Goal: Task Accomplishment & Management: Complete application form

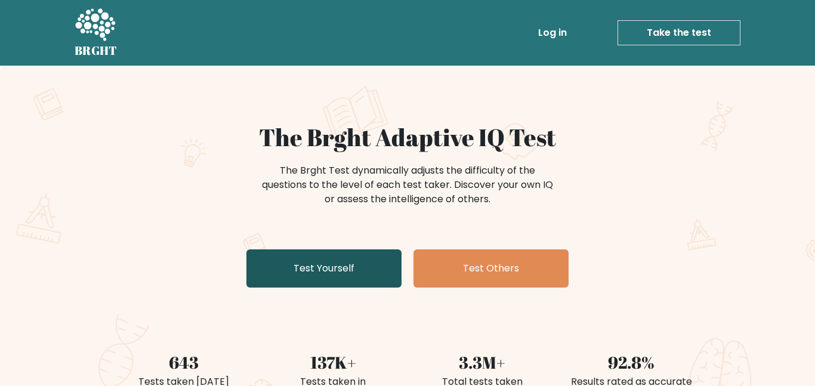
click at [372, 273] on link "Test Yourself" at bounding box center [323, 268] width 155 height 38
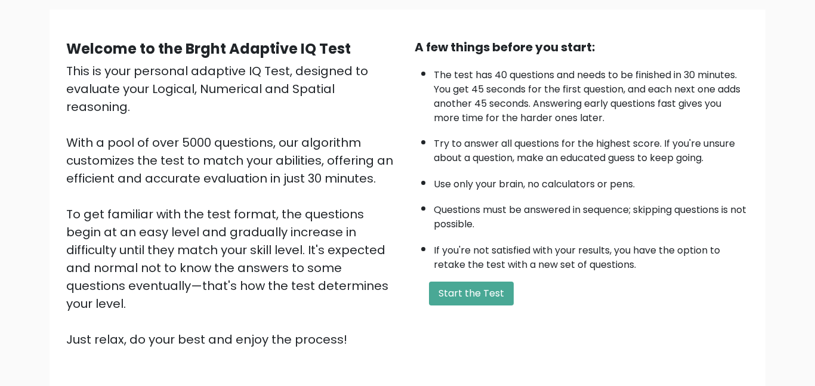
scroll to position [85, 0]
click at [474, 286] on button "Start the Test" at bounding box center [471, 293] width 85 height 24
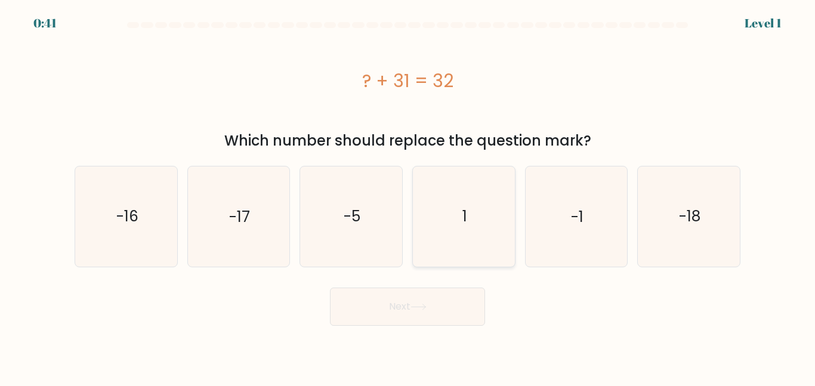
click at [471, 206] on icon "1" at bounding box center [464, 216] width 100 height 100
click at [408, 196] on input "d. 1" at bounding box center [408, 194] width 1 height 3
radio input "true"
click at [463, 300] on button "Next" at bounding box center [407, 307] width 155 height 38
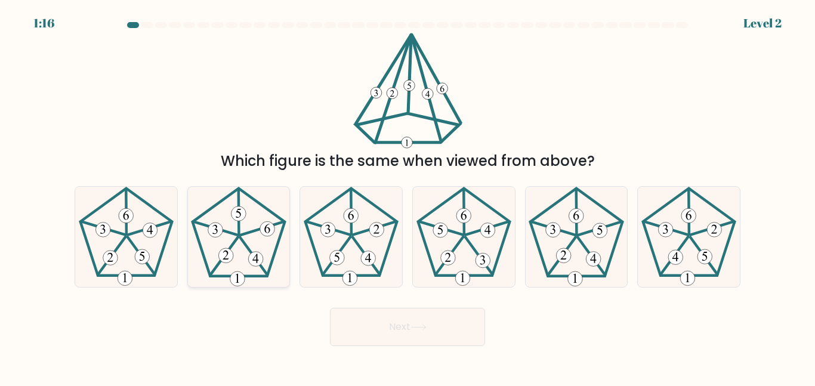
click at [242, 228] on icon at bounding box center [239, 237] width 100 height 100
click at [408, 196] on input "b." at bounding box center [408, 194] width 1 height 3
radio input "true"
click at [378, 333] on button "Next" at bounding box center [407, 327] width 155 height 38
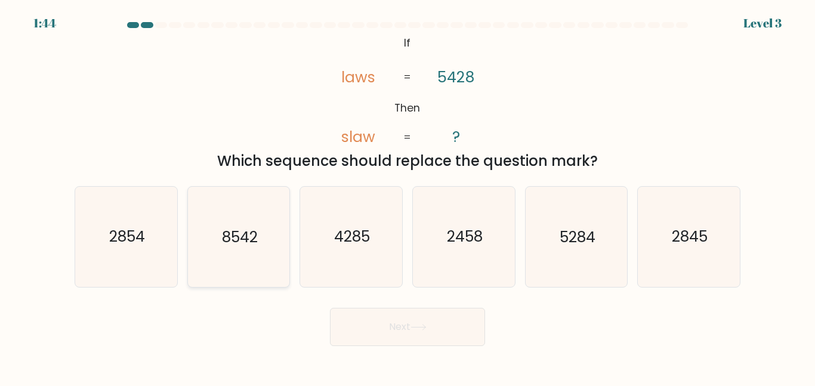
click at [240, 250] on icon "8542" at bounding box center [239, 237] width 100 height 100
click at [408, 196] on input "b. 8542" at bounding box center [408, 194] width 1 height 3
radio input "true"
click at [408, 325] on button "Next" at bounding box center [407, 327] width 155 height 38
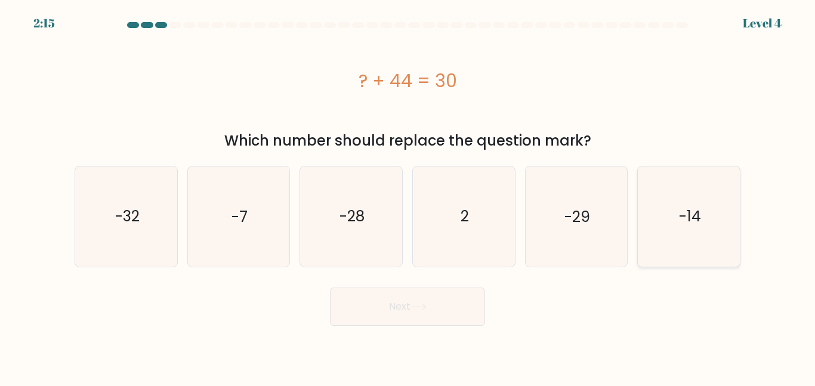
click at [667, 224] on icon "-14" at bounding box center [689, 216] width 100 height 100
click at [408, 196] on input "f. -14" at bounding box center [408, 194] width 1 height 3
radio input "true"
click at [387, 306] on button "Next" at bounding box center [407, 307] width 155 height 38
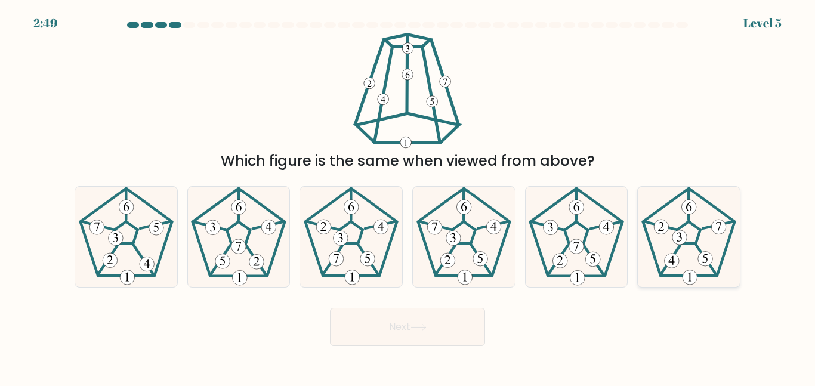
click at [664, 246] on icon at bounding box center [689, 237] width 100 height 100
click at [408, 196] on input "f." at bounding box center [408, 194] width 1 height 3
radio input "true"
click at [427, 325] on icon at bounding box center [419, 327] width 16 height 7
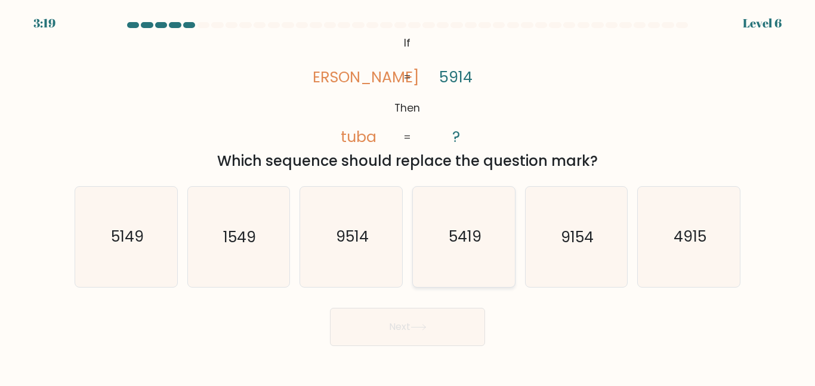
click at [485, 251] on icon "5419" at bounding box center [464, 237] width 100 height 100
click at [408, 196] on input "d. 5419" at bounding box center [408, 194] width 1 height 3
radio input "true"
click at [470, 328] on button "Next" at bounding box center [407, 327] width 155 height 38
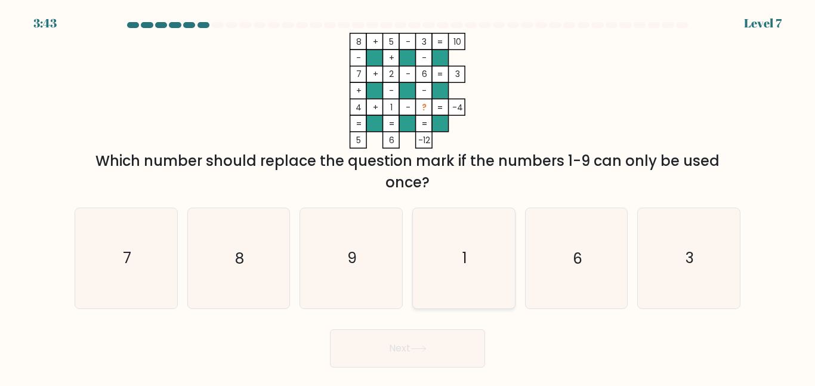
click at [463, 264] on text "1" at bounding box center [464, 258] width 5 height 21
click at [408, 196] on input "d. 1" at bounding box center [408, 194] width 1 height 3
radio input "true"
click at [462, 341] on button "Next" at bounding box center [407, 348] width 155 height 38
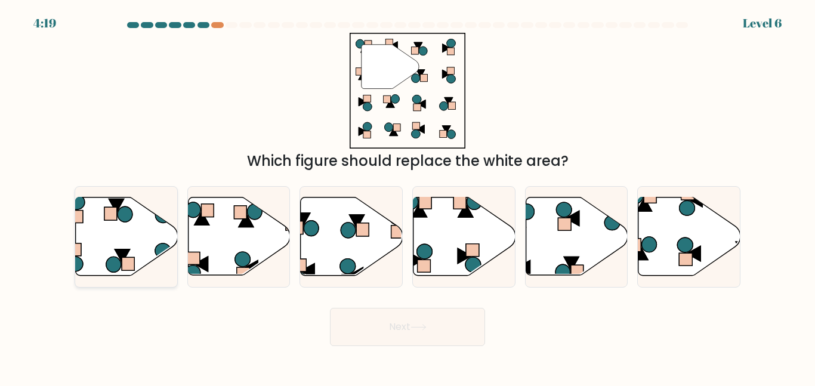
click at [153, 233] on icon at bounding box center [127, 237] width 102 height 78
click at [408, 196] on input "a." at bounding box center [408, 194] width 1 height 3
radio input "true"
click at [657, 238] on icon at bounding box center [689, 237] width 102 height 78
click at [408, 196] on input "f." at bounding box center [408, 194] width 1 height 3
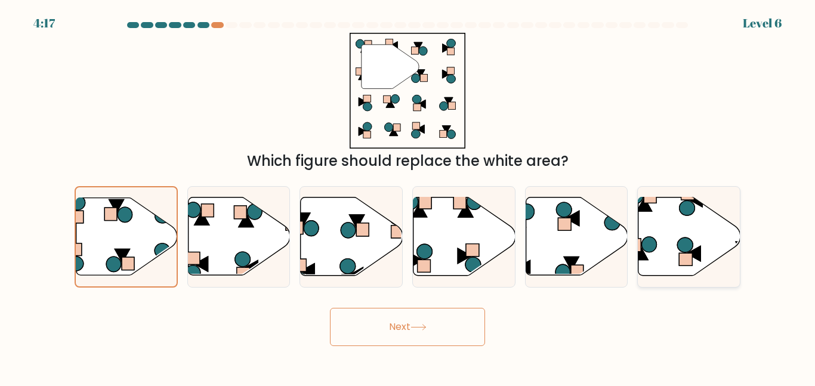
radio input "true"
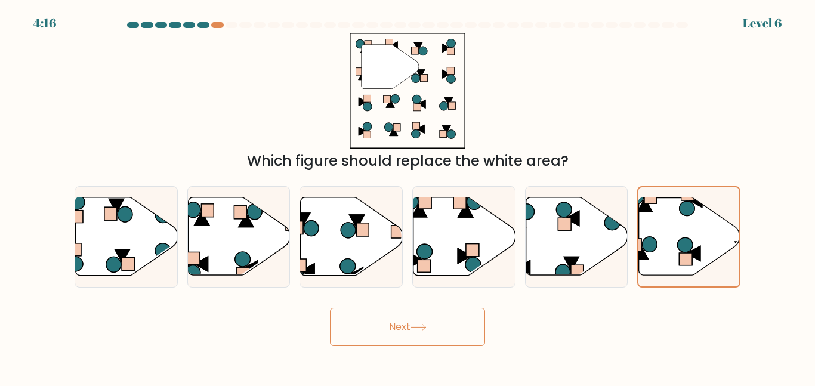
click at [458, 323] on button "Next" at bounding box center [407, 327] width 155 height 38
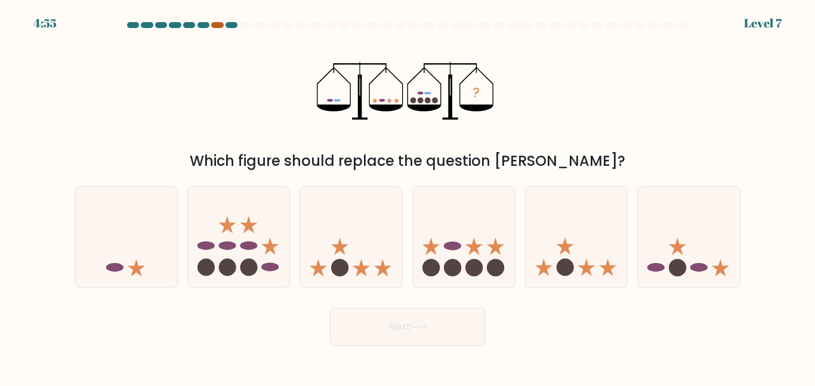
click at [215, 22] on div at bounding box center [217, 25] width 12 height 6
click at [217, 27] on div at bounding box center [217, 25] width 12 height 6
click at [456, 227] on icon at bounding box center [464, 237] width 102 height 84
click at [408, 196] on input "d." at bounding box center [408, 194] width 1 height 3
radio input "true"
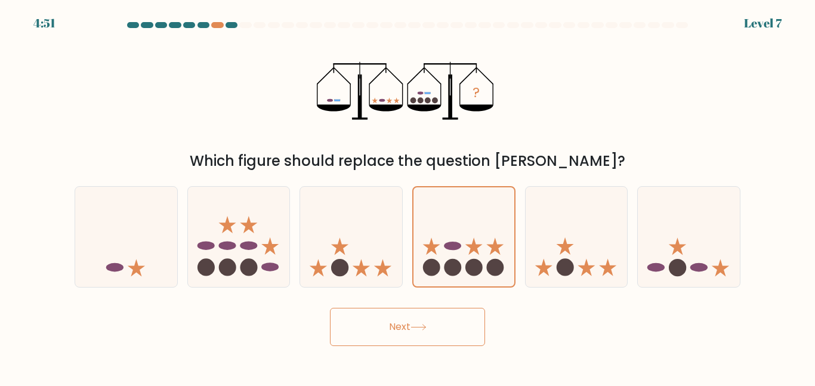
click at [442, 317] on button "Next" at bounding box center [407, 327] width 155 height 38
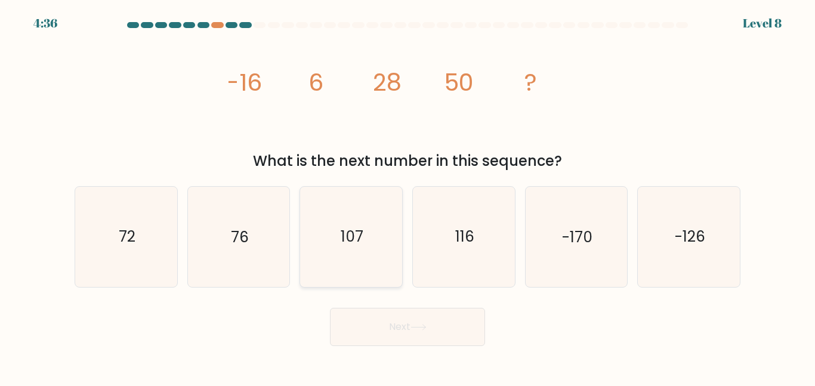
click at [377, 246] on icon "107" at bounding box center [351, 237] width 100 height 100
click at [408, 196] on input "c. 107" at bounding box center [408, 194] width 1 height 3
radio input "true"
click at [414, 323] on button "Next" at bounding box center [407, 327] width 155 height 38
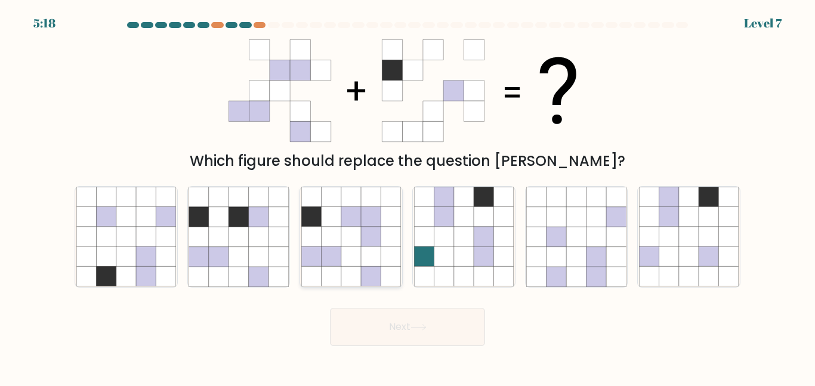
click at [384, 226] on icon at bounding box center [391, 217] width 20 height 20
click at [408, 196] on input "c." at bounding box center [408, 194] width 1 height 3
radio input "true"
click at [410, 320] on button "Next" at bounding box center [407, 327] width 155 height 38
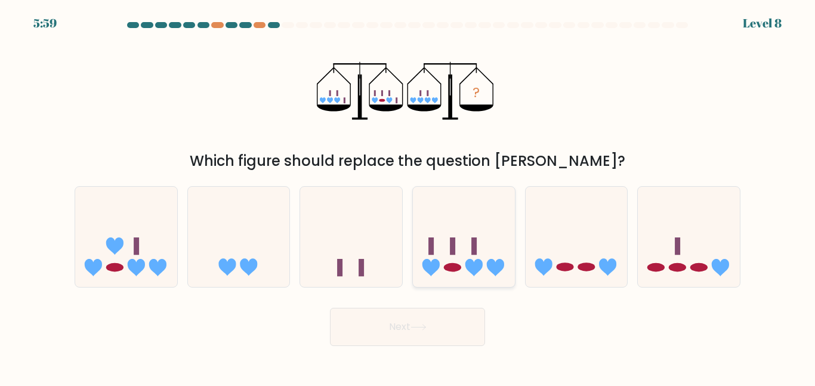
click at [439, 249] on icon at bounding box center [464, 237] width 102 height 84
click at [408, 196] on input "d." at bounding box center [408, 194] width 1 height 3
radio input "true"
click at [448, 335] on button "Next" at bounding box center [407, 327] width 155 height 38
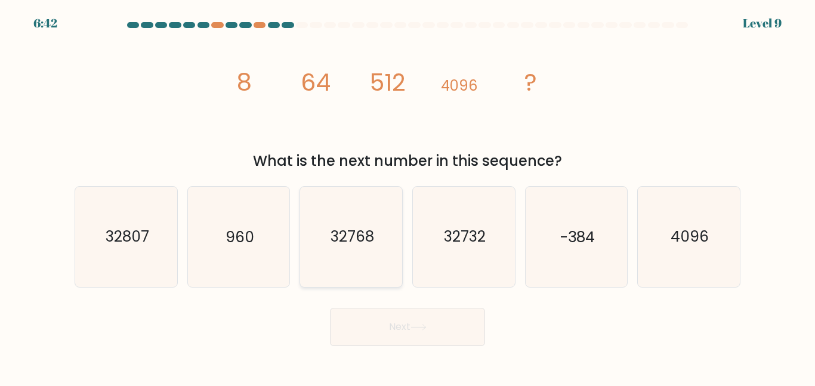
click at [350, 209] on icon "32768" at bounding box center [351, 237] width 100 height 100
click at [408, 196] on input "c. 32768" at bounding box center [408, 194] width 1 height 3
radio input "true"
click at [378, 319] on button "Next" at bounding box center [407, 327] width 155 height 38
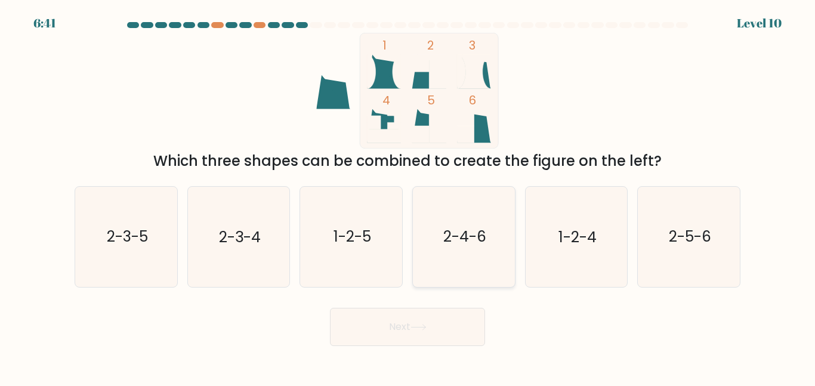
click at [455, 261] on icon "2-4-6" at bounding box center [464, 237] width 100 height 100
click at [408, 196] on input "d. 2-4-6" at bounding box center [408, 194] width 1 height 3
radio input "true"
click at [422, 344] on button "Next" at bounding box center [407, 327] width 155 height 38
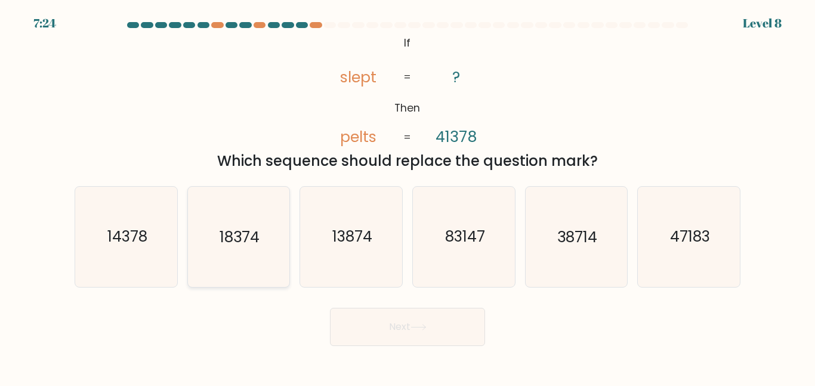
click at [258, 234] on text "18374" at bounding box center [240, 236] width 40 height 21
click at [408, 196] on input "b. 18374" at bounding box center [408, 194] width 1 height 3
radio input "true"
click at [406, 325] on button "Next" at bounding box center [407, 327] width 155 height 38
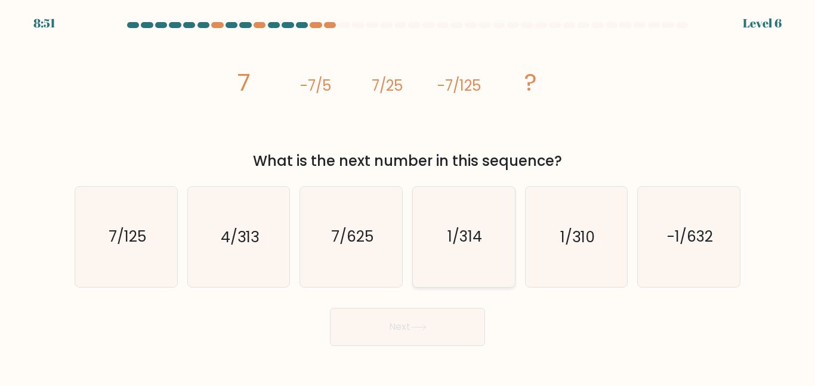
click at [458, 281] on icon "1/314" at bounding box center [464, 237] width 100 height 100
click at [408, 196] on input "d. 1/314" at bounding box center [408, 194] width 1 height 3
radio input "true"
click at [432, 332] on button "Next" at bounding box center [407, 327] width 155 height 38
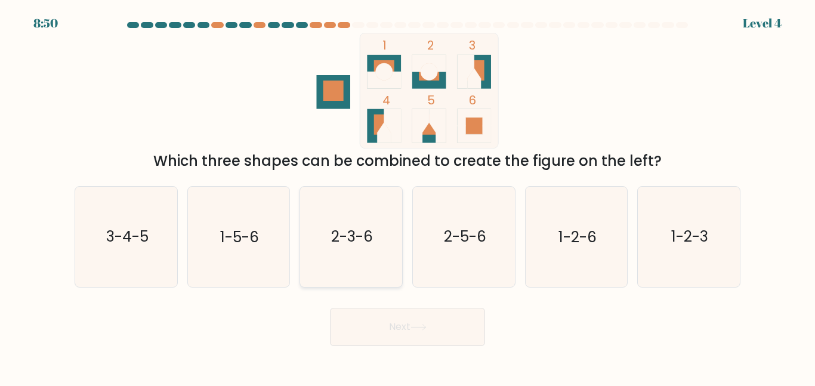
click at [368, 251] on icon "2-3-6" at bounding box center [351, 237] width 100 height 100
click at [408, 196] on input "c. 2-3-6" at bounding box center [408, 194] width 1 height 3
radio input "true"
click at [407, 326] on button "Next" at bounding box center [407, 327] width 155 height 38
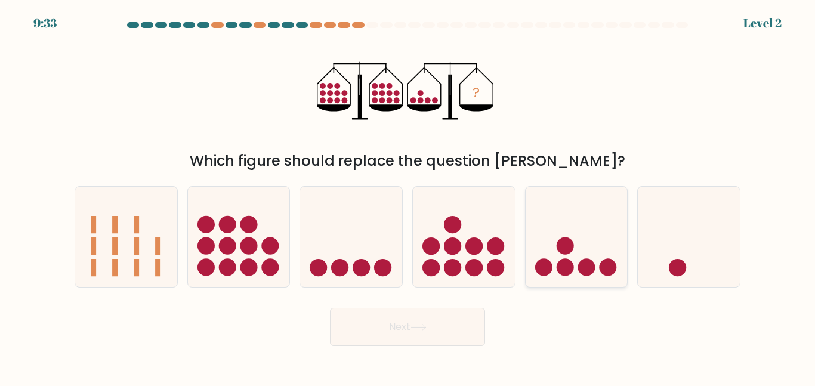
click at [569, 266] on circle at bounding box center [564, 267] width 17 height 17
click at [408, 196] on input "e." at bounding box center [408, 194] width 1 height 3
radio input "true"
click at [421, 321] on button "Next" at bounding box center [407, 327] width 155 height 38
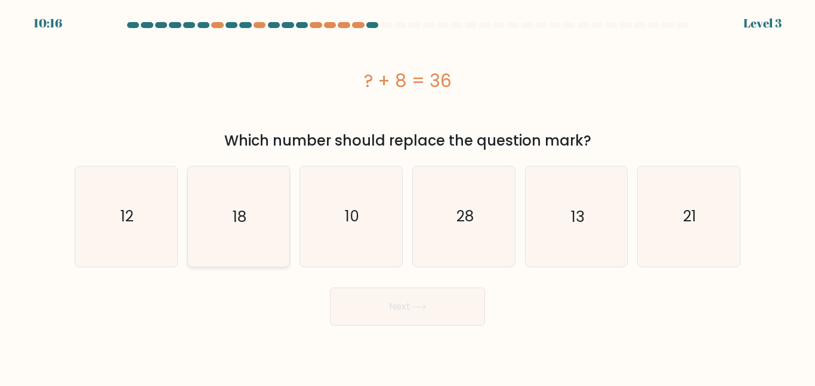
click at [247, 243] on icon "18" at bounding box center [239, 216] width 100 height 100
click at [408, 196] on input "b. 18" at bounding box center [408, 194] width 1 height 3
radio input "true"
click at [414, 310] on button "Next" at bounding box center [407, 307] width 155 height 38
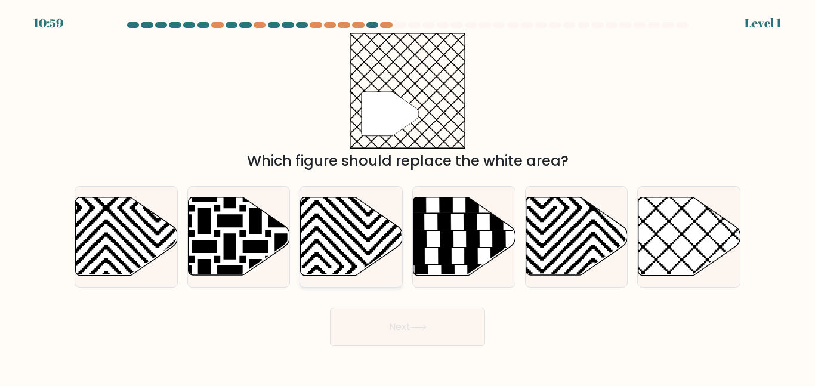
click at [323, 257] on icon at bounding box center [352, 237] width 102 height 78
click at [408, 196] on input "c." at bounding box center [408, 194] width 1 height 3
radio input "true"
click at [383, 325] on button "Next" at bounding box center [407, 327] width 155 height 38
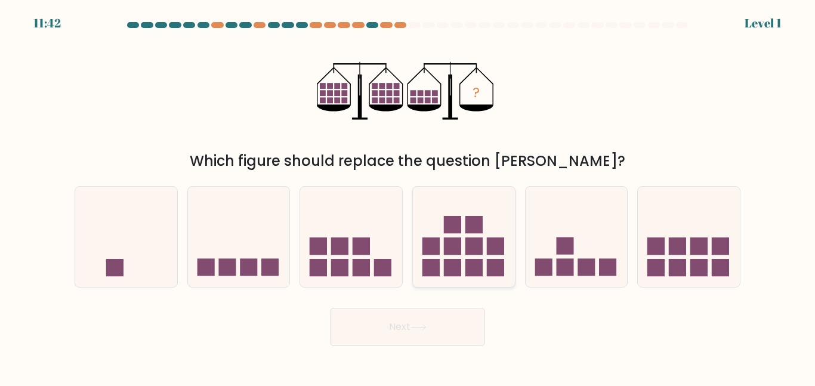
click at [480, 248] on rect at bounding box center [473, 245] width 17 height 17
click at [408, 196] on input "d." at bounding box center [408, 194] width 1 height 3
radio input "true"
click at [392, 313] on button "Next" at bounding box center [407, 327] width 155 height 38
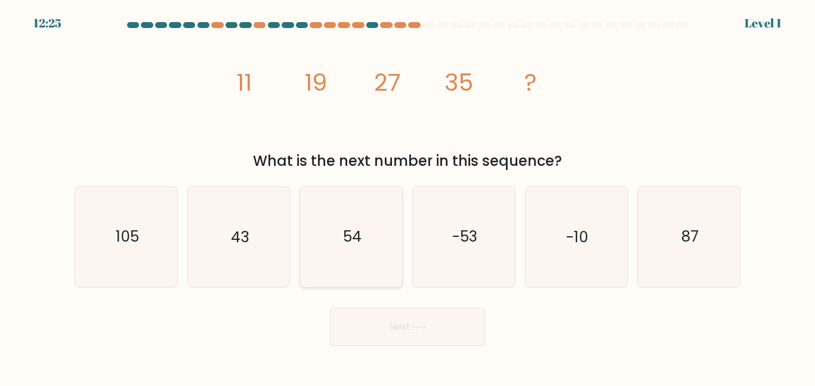
click at [330, 223] on icon "54" at bounding box center [351, 237] width 100 height 100
click at [408, 196] on input "c. 54" at bounding box center [408, 194] width 1 height 3
radio input "true"
click at [412, 337] on button "Next" at bounding box center [407, 327] width 155 height 38
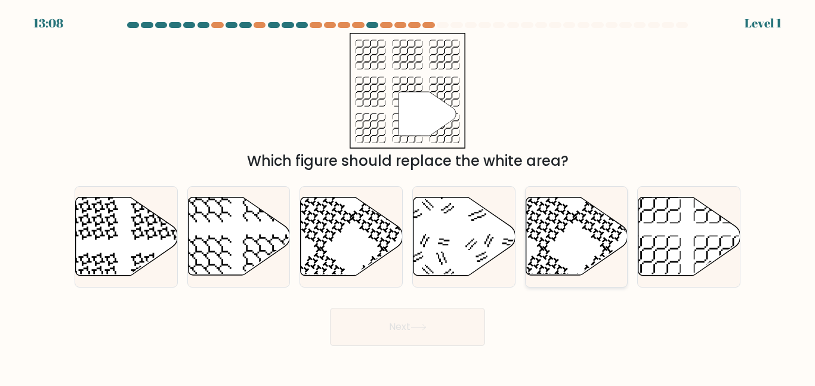
click at [570, 226] on icon at bounding box center [577, 237] width 102 height 78
click at [408, 196] on input "e." at bounding box center [408, 194] width 1 height 3
radio input "true"
click at [434, 317] on button "Next" at bounding box center [407, 327] width 155 height 38
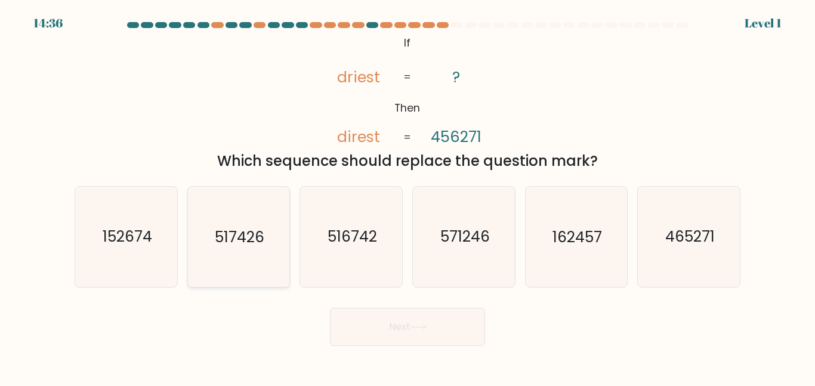
click at [235, 232] on text "517426" at bounding box center [240, 236] width 50 height 21
click at [408, 196] on input "b. 517426" at bounding box center [408, 194] width 1 height 3
radio input "true"
click at [421, 330] on icon at bounding box center [419, 327] width 16 height 7
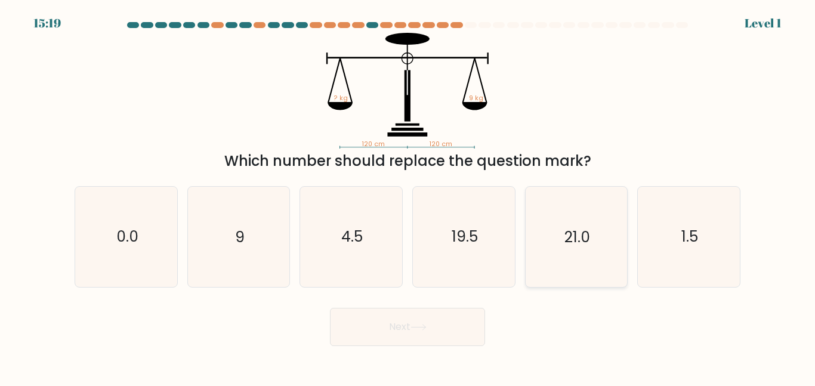
click at [539, 219] on icon "21.0" at bounding box center [576, 237] width 100 height 100
click at [408, 196] on input "e. 21.0" at bounding box center [408, 194] width 1 height 3
radio input "true"
click at [434, 320] on button "Next" at bounding box center [407, 327] width 155 height 38
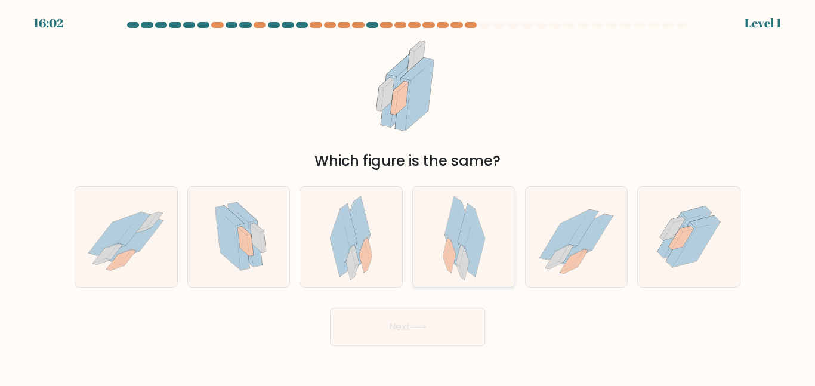
click at [438, 205] on div at bounding box center [463, 236] width 103 height 101
click at [408, 196] on input "d." at bounding box center [408, 194] width 1 height 3
radio input "true"
click at [415, 331] on button "Next" at bounding box center [407, 327] width 155 height 38
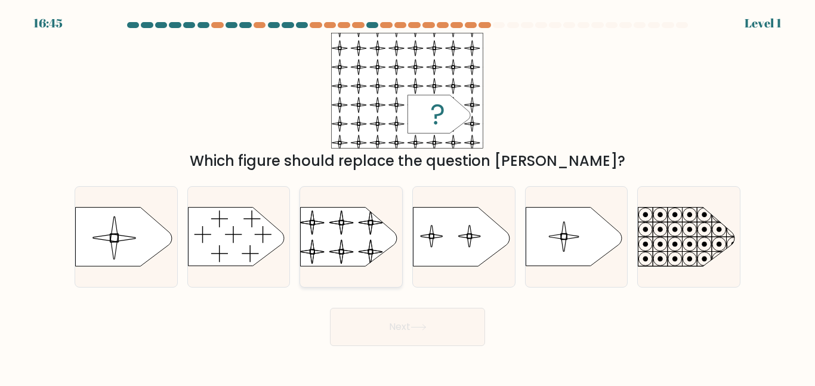
click at [312, 236] on rect at bounding box center [299, 200] width 233 height 177
click at [408, 196] on input "c." at bounding box center [408, 194] width 1 height 3
radio input "true"
click at [418, 322] on button "Next" at bounding box center [407, 327] width 155 height 38
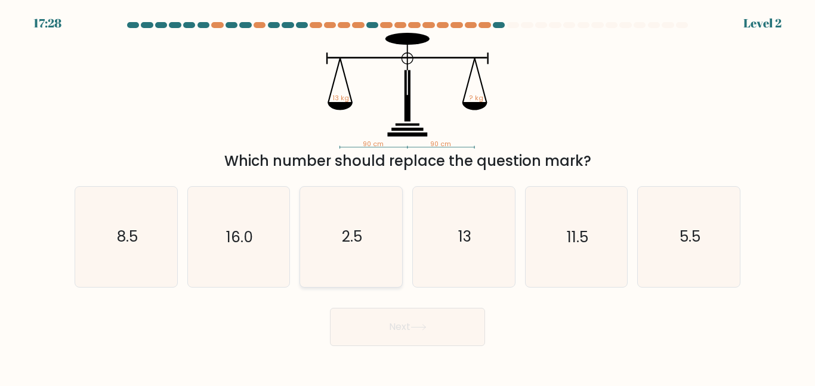
click at [346, 229] on text "2.5" at bounding box center [352, 236] width 20 height 21
click at [408, 196] on input "c. 2.5" at bounding box center [408, 194] width 1 height 3
radio input "true"
click at [433, 344] on button "Next" at bounding box center [407, 327] width 155 height 38
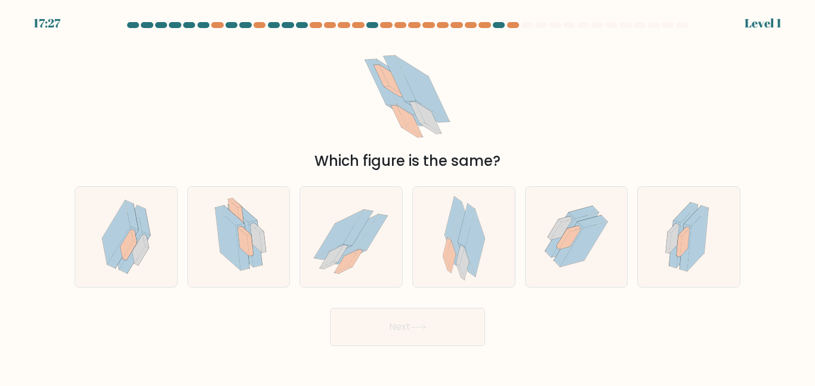
click at [427, 326] on icon at bounding box center [419, 327] width 16 height 7
click at [449, 270] on icon at bounding box center [447, 265] width 8 height 17
click at [408, 196] on input "d." at bounding box center [408, 194] width 1 height 3
radio input "true"
click at [451, 314] on button "Next" at bounding box center [407, 327] width 155 height 38
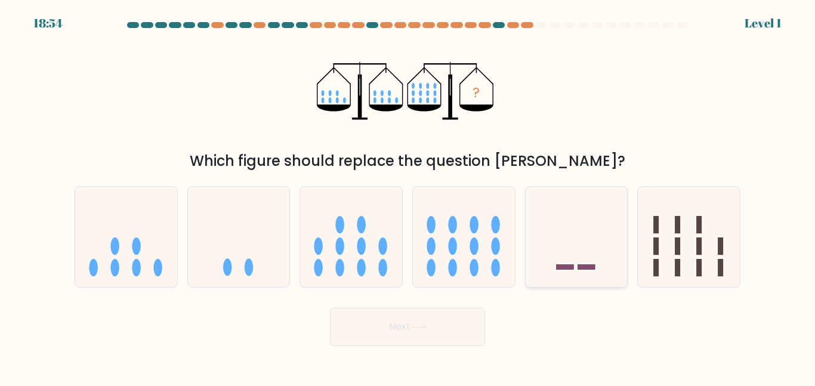
click at [533, 264] on icon at bounding box center [577, 237] width 102 height 84
click at [408, 196] on input "e." at bounding box center [408, 194] width 1 height 3
radio input "true"
click at [431, 314] on button "Next" at bounding box center [407, 327] width 155 height 38
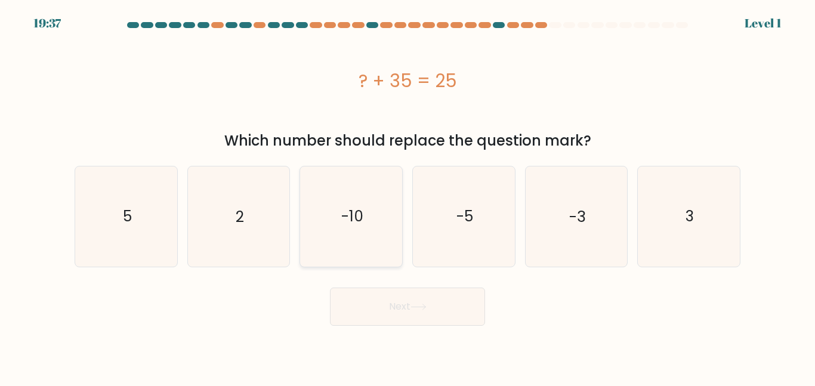
click at [354, 226] on text "-10" at bounding box center [352, 216] width 22 height 21
click at [408, 196] on input "c. -10" at bounding box center [408, 194] width 1 height 3
radio input "true"
click at [397, 317] on button "Next" at bounding box center [407, 307] width 155 height 38
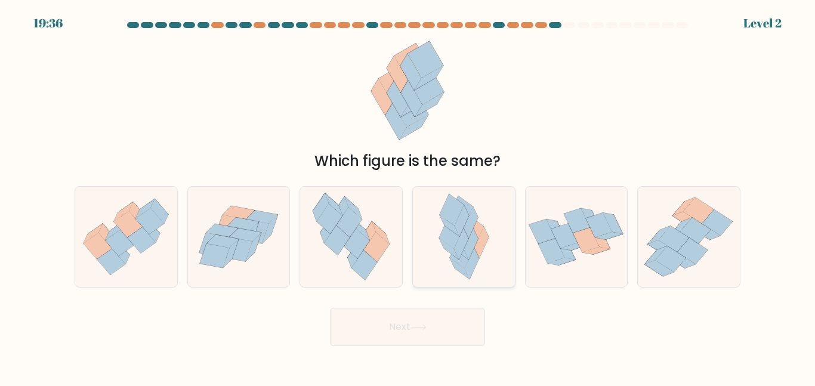
click at [482, 230] on icon at bounding box center [481, 243] width 14 height 32
click at [408, 196] on input "d." at bounding box center [408, 194] width 1 height 3
radio input "true"
click at [371, 320] on button "Next" at bounding box center [407, 327] width 155 height 38
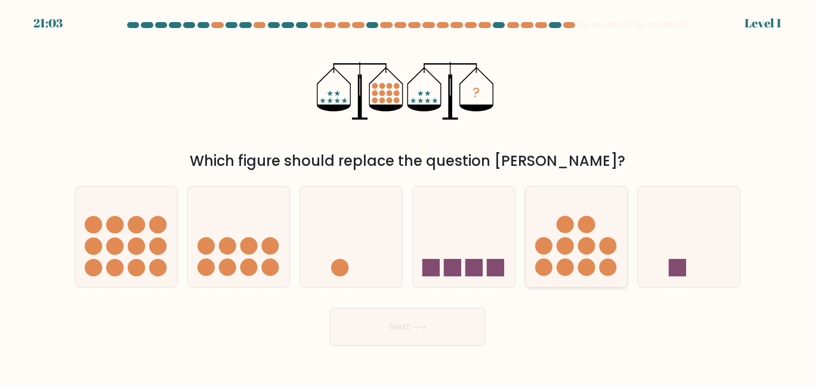
click at [570, 236] on icon at bounding box center [577, 237] width 102 height 84
click at [408, 196] on input "e." at bounding box center [408, 194] width 1 height 3
radio input "true"
click at [414, 329] on icon at bounding box center [419, 327] width 16 height 7
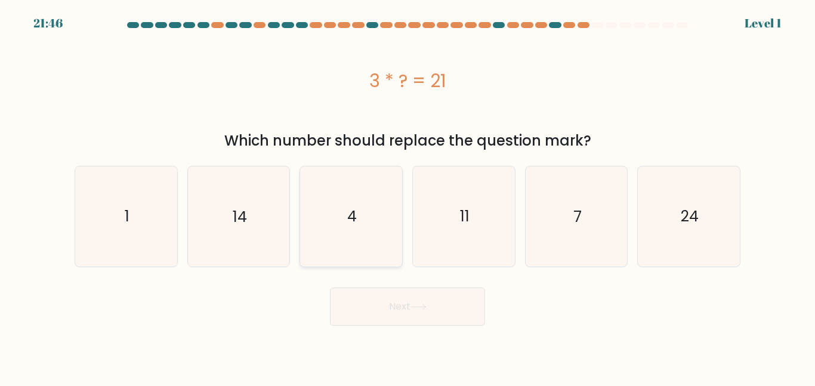
click at [371, 180] on icon "4" at bounding box center [351, 216] width 100 height 100
click at [408, 193] on input "c. 4" at bounding box center [408, 194] width 1 height 3
radio input "true"
click at [413, 298] on button "Next" at bounding box center [407, 307] width 155 height 38
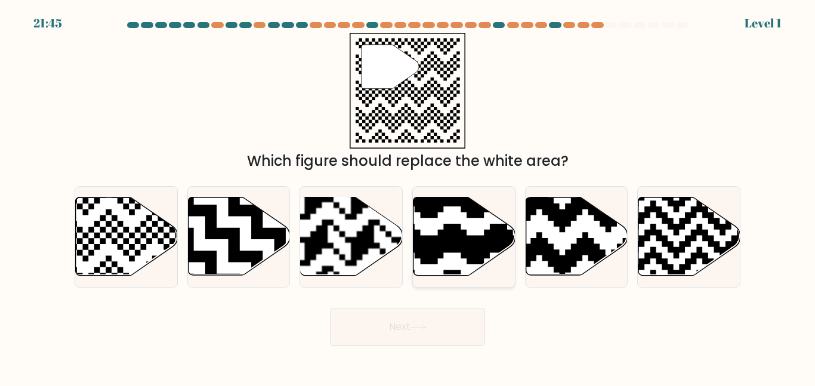
click at [449, 261] on icon at bounding box center [465, 237] width 102 height 78
click at [408, 196] on input "d." at bounding box center [408, 194] width 1 height 3
radio input "true"
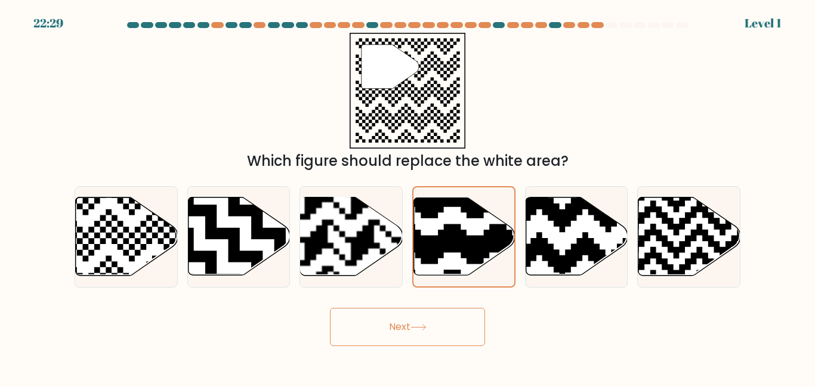
click at [422, 318] on button "Next" at bounding box center [407, 327] width 155 height 38
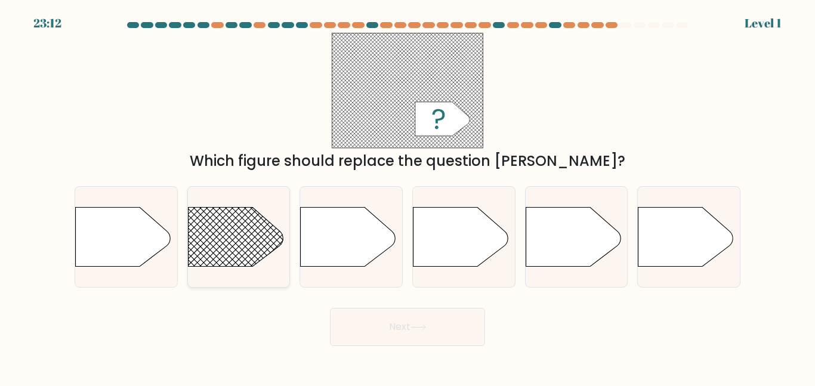
click at [251, 238] on rect at bounding box center [174, 187] width 265 height 202
click at [408, 196] on input "b." at bounding box center [408, 194] width 1 height 3
radio input "true"
click at [382, 331] on button "Next" at bounding box center [407, 327] width 155 height 38
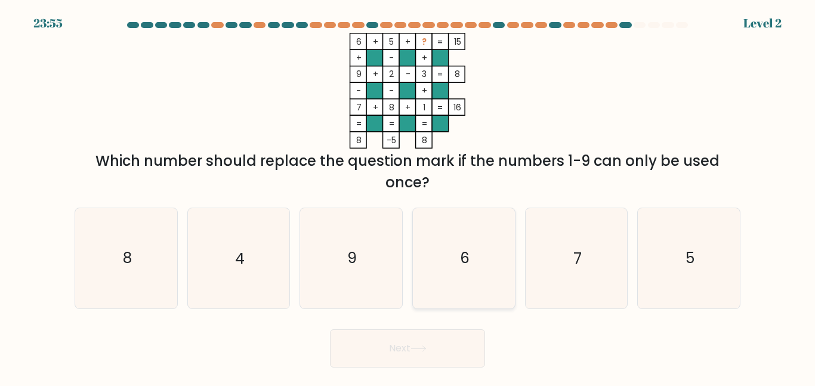
click at [481, 250] on icon "6" at bounding box center [464, 258] width 100 height 100
click at [408, 196] on input "d. 6" at bounding box center [408, 194] width 1 height 3
radio input "true"
click at [414, 337] on button "Next" at bounding box center [407, 348] width 155 height 38
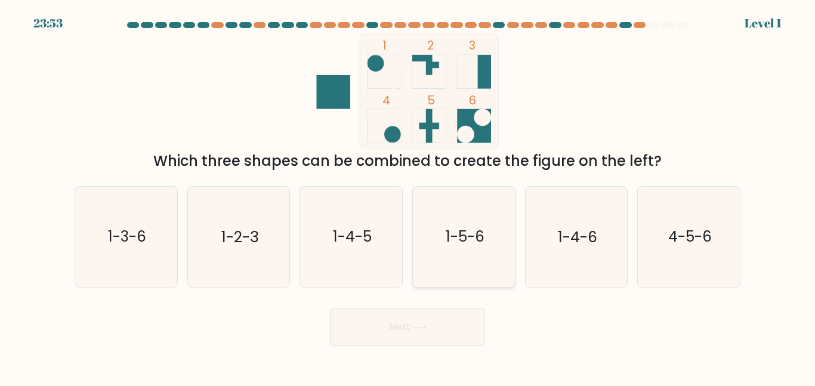
click at [506, 283] on icon "1-5-6" at bounding box center [464, 237] width 100 height 100
click at [408, 196] on input "d. 1-5-6" at bounding box center [408, 194] width 1 height 3
radio input "true"
click at [397, 311] on button "Next" at bounding box center [407, 327] width 155 height 38
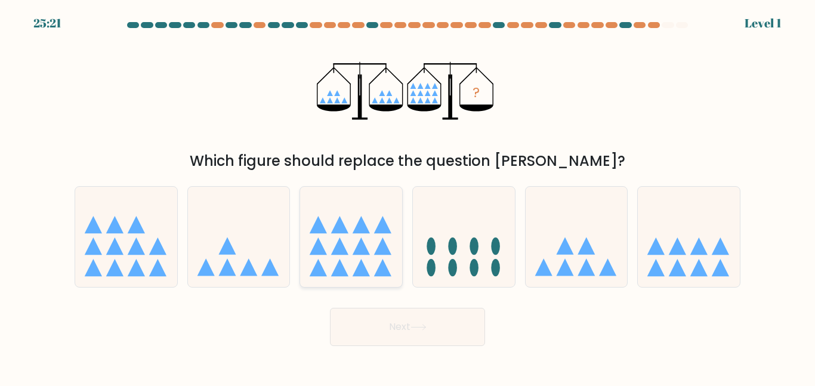
click at [360, 267] on icon at bounding box center [361, 267] width 17 height 17
click at [408, 196] on input "c." at bounding box center [408, 194] width 1 height 3
radio input "true"
click at [397, 322] on button "Next" at bounding box center [407, 327] width 155 height 38
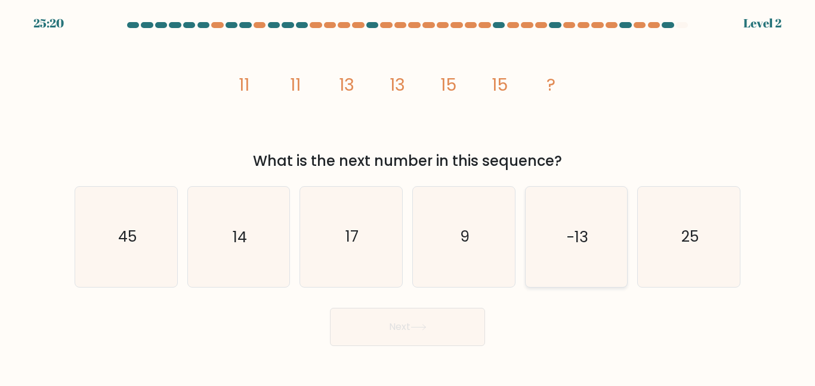
click at [553, 247] on icon "-13" at bounding box center [576, 237] width 100 height 100
click at [408, 196] on input "e. -13" at bounding box center [408, 194] width 1 height 3
radio input "true"
click at [446, 325] on button "Next" at bounding box center [407, 327] width 155 height 38
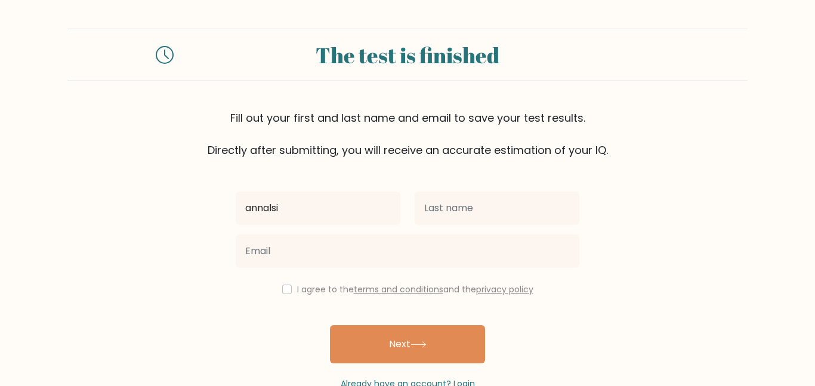
type input "annalsie"
type input "annalise"
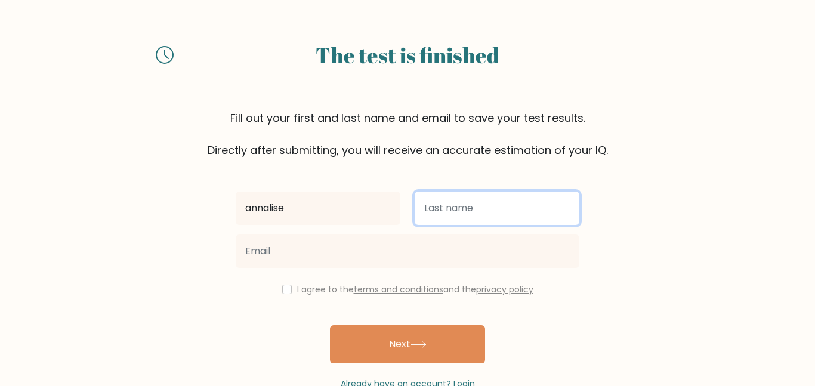
click at [443, 200] on input "text" at bounding box center [497, 208] width 165 height 33
type input "devaux"
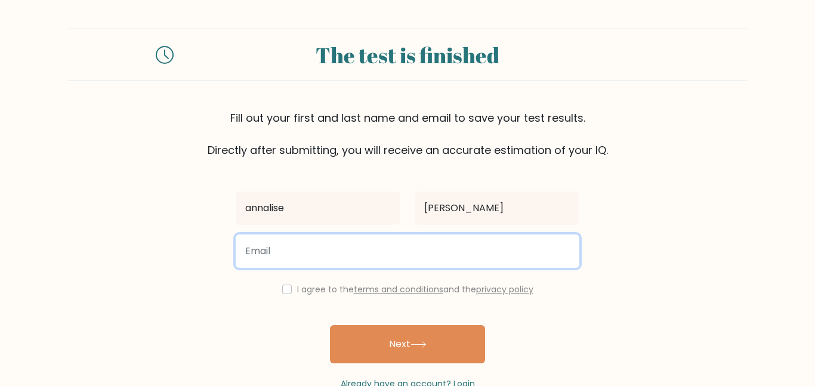
click at [321, 248] on input "email" at bounding box center [408, 251] width 344 height 33
type input "AD13141@leesschools.net"
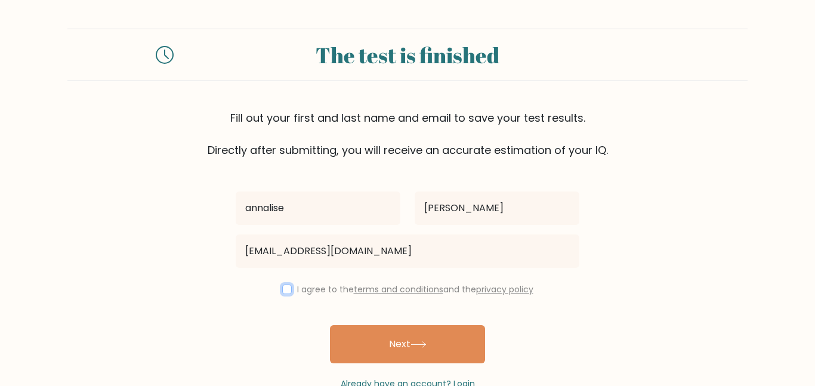
click at [284, 288] on input "checkbox" at bounding box center [287, 290] width 10 height 10
checkbox input "true"
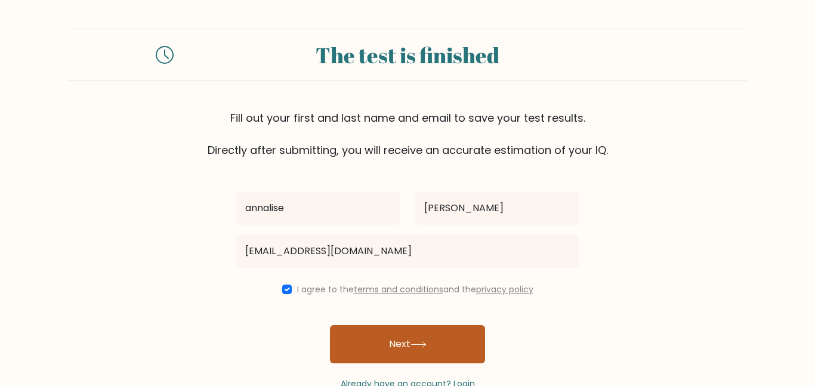
click at [363, 344] on button "Next" at bounding box center [407, 344] width 155 height 38
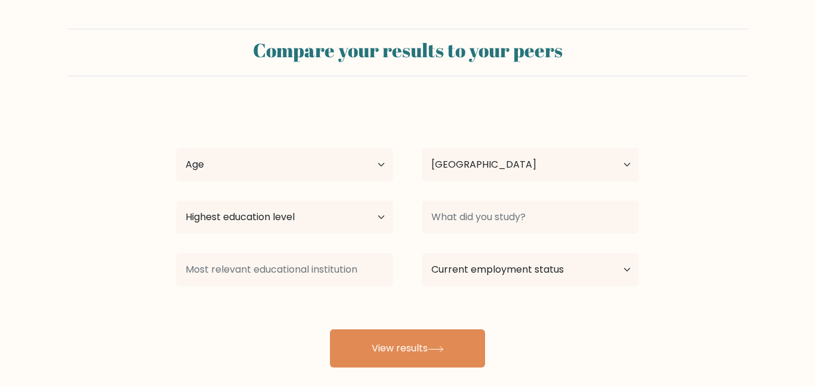
select select "US"
click at [351, 159] on select "Age Under 18 years old 18-24 years old 25-34 years old 35-44 years old 45-54 ye…" at bounding box center [284, 164] width 217 height 33
select select "min_18"
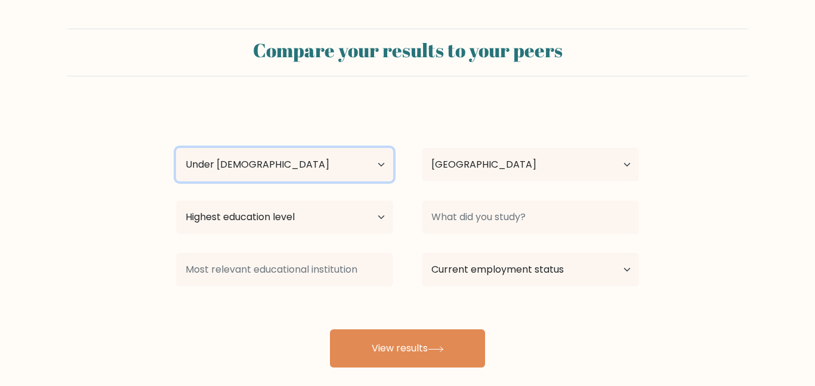
click at [176, 148] on select "Age Under 18 years old 18-24 years old 25-34 years old 35-44 years old 45-54 ye…" at bounding box center [284, 164] width 217 height 33
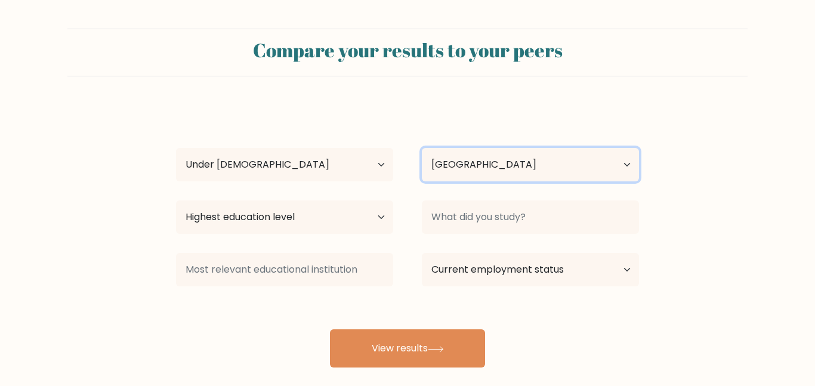
click at [465, 156] on select "Country Afghanistan Albania Algeria American Samoa Andorra Angola Anguilla Anta…" at bounding box center [530, 164] width 217 height 33
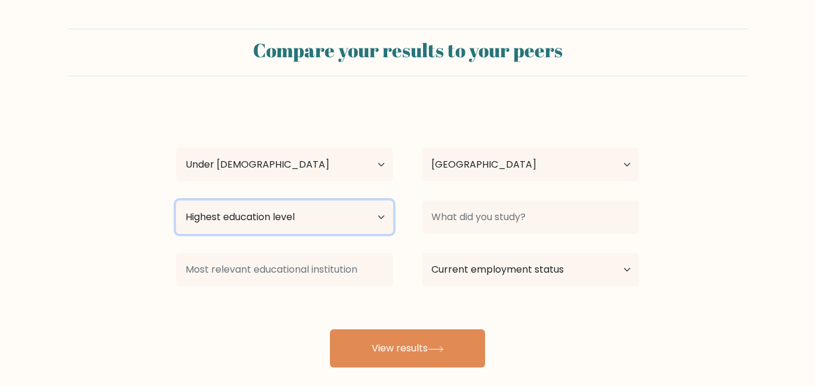
click at [288, 227] on select "Highest education level No schooling Primary Lower Secondary Upper Secondary Oc…" at bounding box center [284, 216] width 217 height 33
click at [176, 200] on select "Highest education level No schooling Primary Lower Secondary Upper Secondary Oc…" at bounding box center [284, 216] width 217 height 33
click at [356, 231] on select "Highest education level No schooling Primary Lower Secondary Upper Secondary Oc…" at bounding box center [284, 216] width 217 height 33
select select "primary"
click at [176, 200] on select "Highest education level No schooling Primary Lower Secondary Upper Secondary Oc…" at bounding box center [284, 216] width 217 height 33
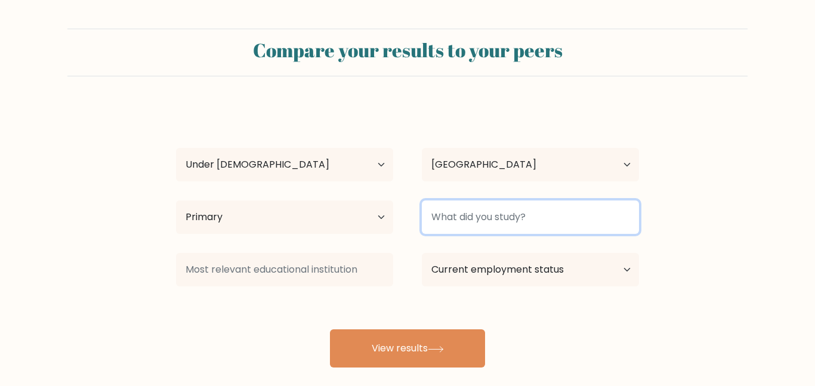
click at [471, 218] on input at bounding box center [530, 216] width 217 height 33
type input "???"
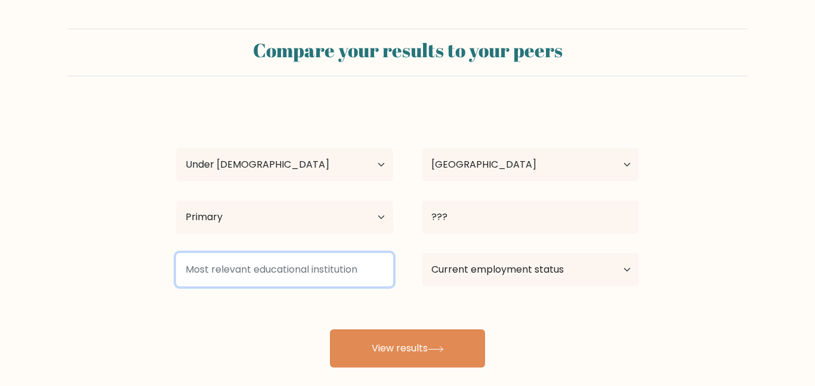
click at [373, 269] on input at bounding box center [284, 269] width 217 height 33
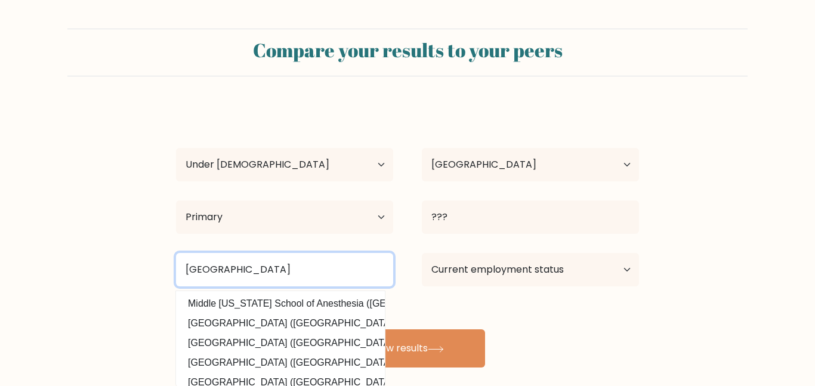
type input "Mariner Middle School"
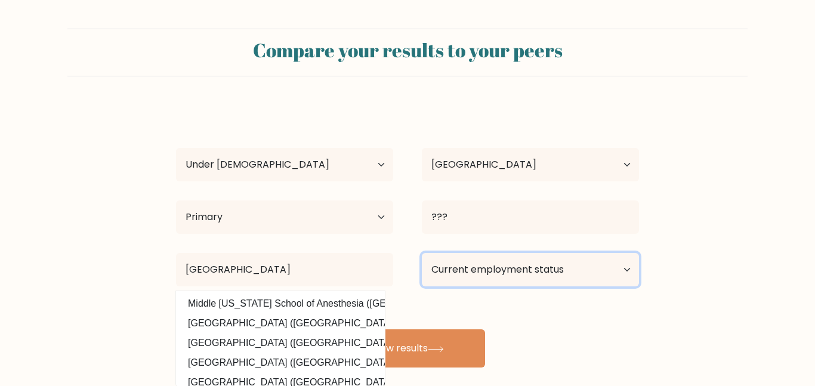
click at [493, 268] on select "Current employment status Employed Student Retired Other / prefer not to answer" at bounding box center [530, 269] width 217 height 33
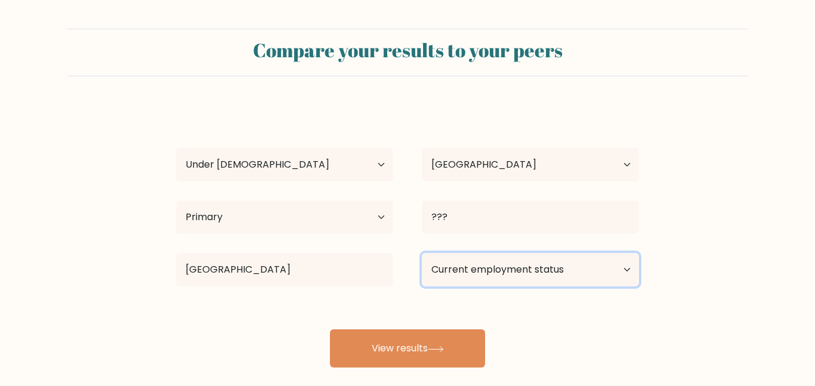
select select "student"
click at [422, 253] on select "Current employment status Employed Student Retired Other / prefer not to answer" at bounding box center [530, 269] width 217 height 33
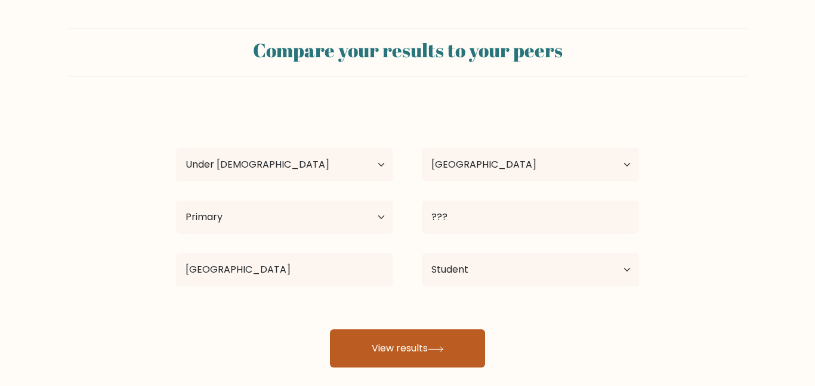
click at [430, 343] on button "View results" at bounding box center [407, 348] width 155 height 38
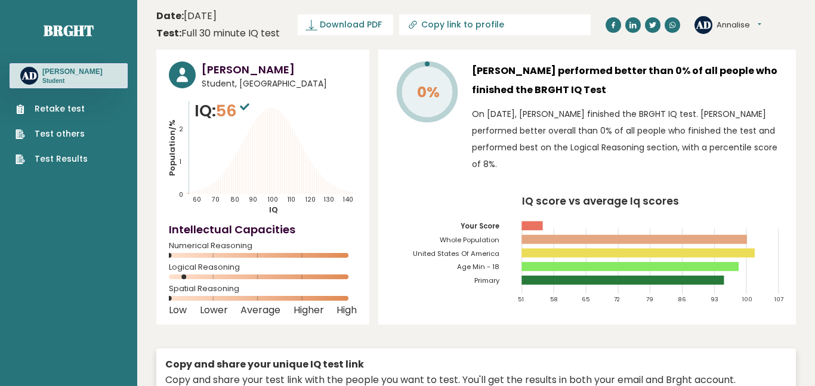
click at [59, 108] on link "Retake test" at bounding box center [52, 109] width 72 height 13
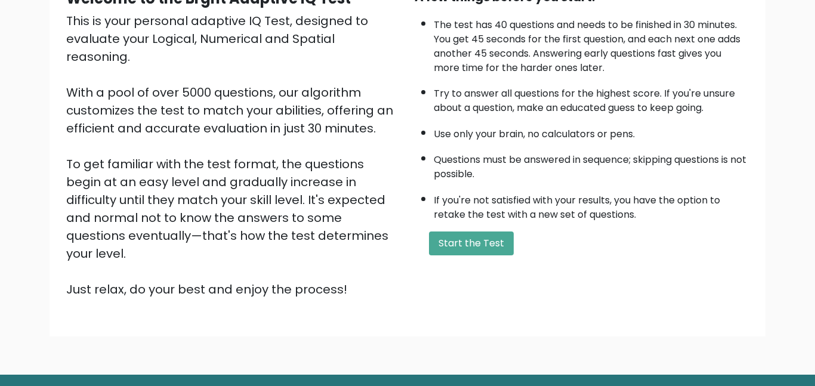
scroll to position [135, 0]
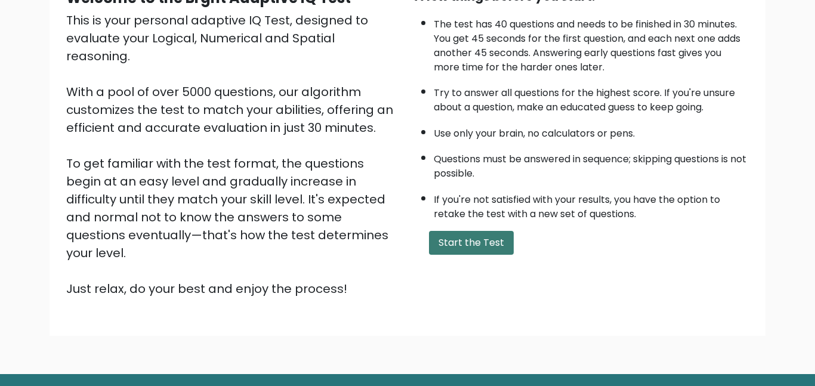
click at [470, 248] on button "Start the Test" at bounding box center [471, 243] width 85 height 24
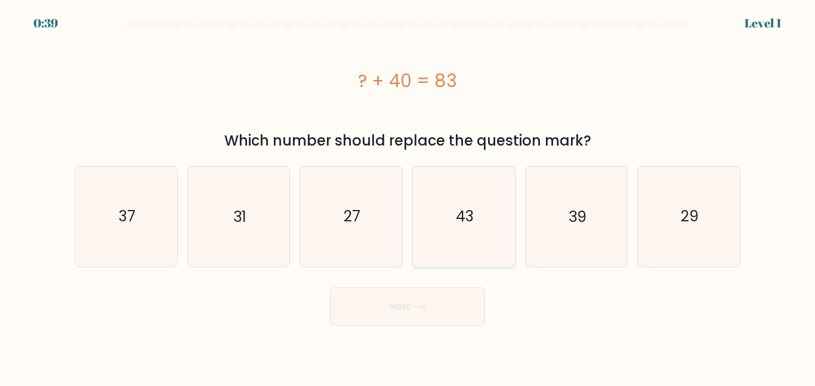
click at [436, 260] on icon "43" at bounding box center [464, 216] width 100 height 100
click at [408, 196] on input "d. 43" at bounding box center [408, 194] width 1 height 3
radio input "true"
click at [442, 291] on button "Next" at bounding box center [407, 307] width 155 height 38
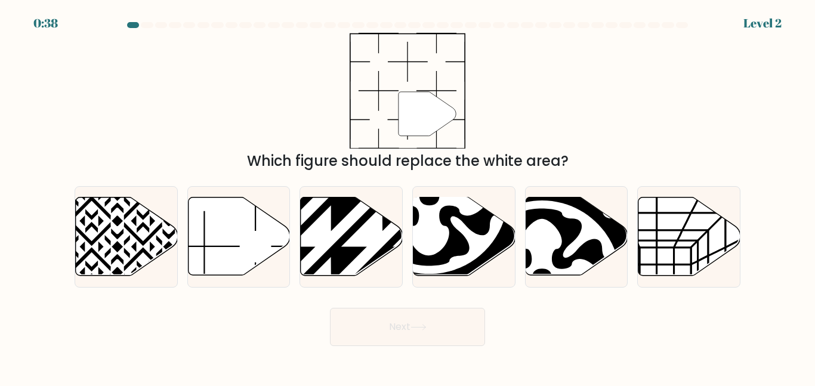
click at [442, 291] on form at bounding box center [407, 184] width 815 height 324
click at [212, 220] on icon at bounding box center [239, 237] width 102 height 78
click at [408, 196] on input "b." at bounding box center [408, 194] width 1 height 3
radio input "true"
click at [350, 314] on button "Next" at bounding box center [407, 327] width 155 height 38
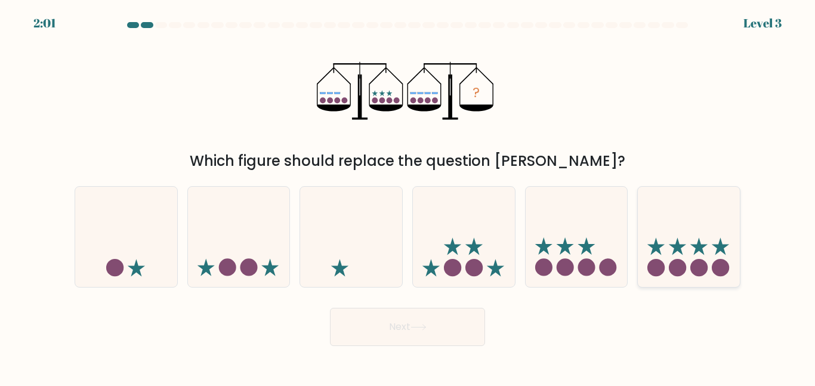
click at [699, 249] on icon at bounding box center [698, 245] width 17 height 17
click at [408, 196] on input "f." at bounding box center [408, 194] width 1 height 3
radio input "true"
click at [406, 340] on button "Next" at bounding box center [407, 327] width 155 height 38
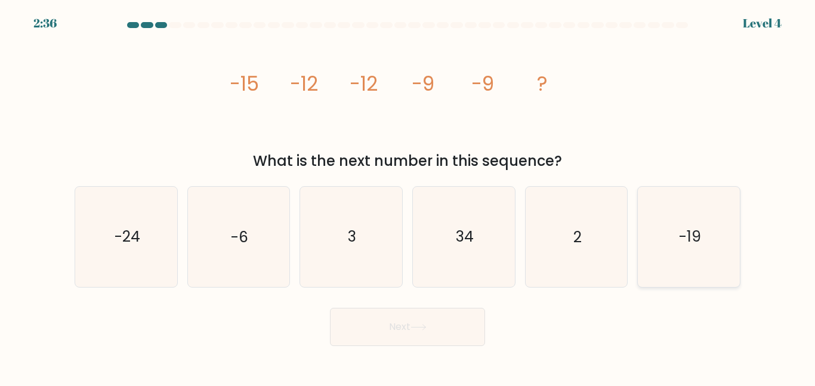
click at [666, 271] on icon "-19" at bounding box center [689, 237] width 100 height 100
click at [408, 196] on input "f. -19" at bounding box center [408, 194] width 1 height 3
radio input "true"
click at [409, 335] on button "Next" at bounding box center [407, 327] width 155 height 38
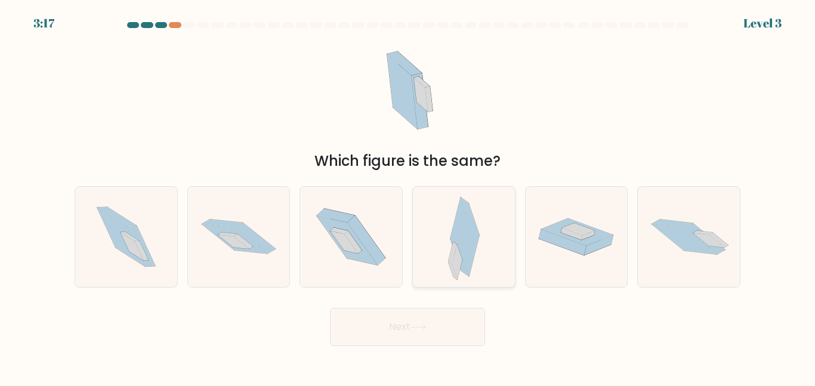
click at [443, 267] on div at bounding box center [463, 236] width 103 height 101
click at [408, 196] on input "d." at bounding box center [408, 194] width 1 height 3
radio input "true"
click at [463, 323] on button "Next" at bounding box center [407, 327] width 155 height 38
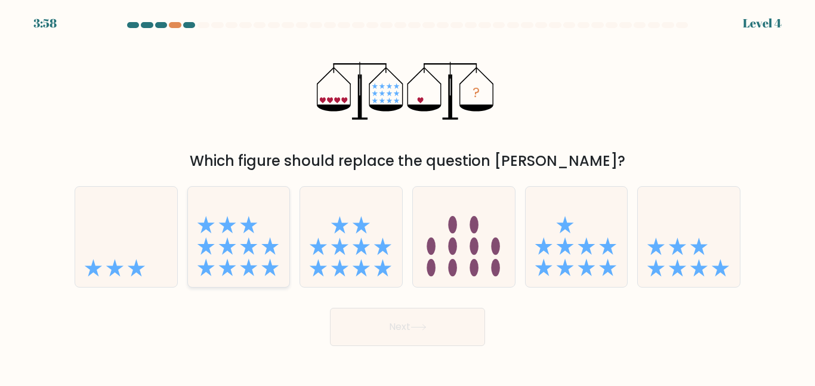
click at [235, 224] on icon at bounding box center [239, 237] width 102 height 84
click at [408, 196] on input "b." at bounding box center [408, 194] width 1 height 3
radio input "true"
click at [424, 312] on button "Next" at bounding box center [407, 327] width 155 height 38
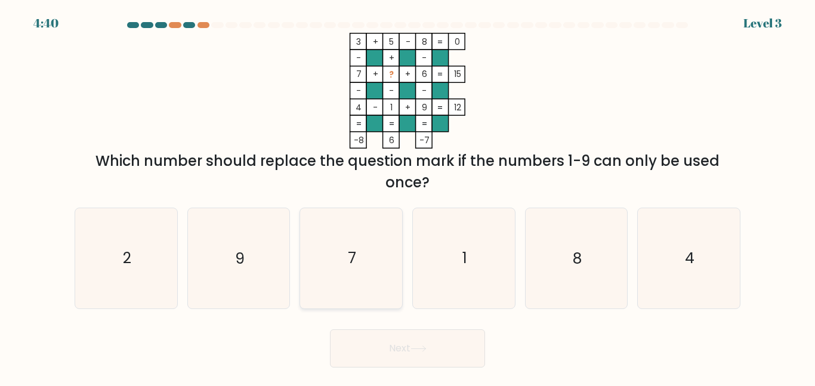
click at [372, 238] on icon "7" at bounding box center [351, 258] width 100 height 100
click at [408, 196] on input "c. 7" at bounding box center [408, 194] width 1 height 3
radio input "true"
click at [420, 356] on button "Next" at bounding box center [407, 348] width 155 height 38
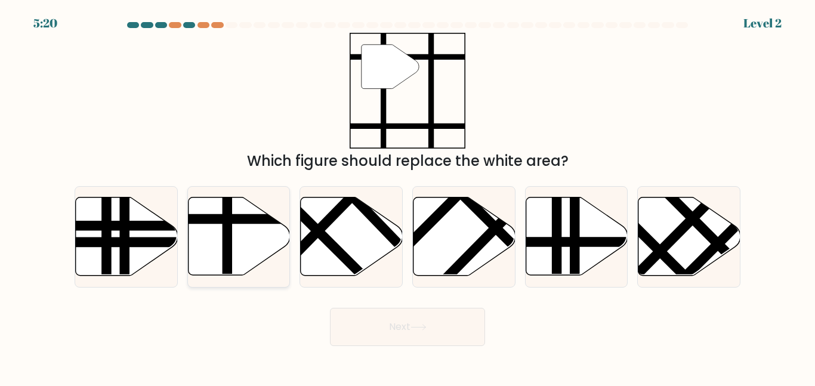
click at [211, 229] on icon at bounding box center [239, 237] width 102 height 78
click at [408, 196] on input "b." at bounding box center [408, 194] width 1 height 3
radio input "true"
click at [359, 326] on button "Next" at bounding box center [407, 327] width 155 height 38
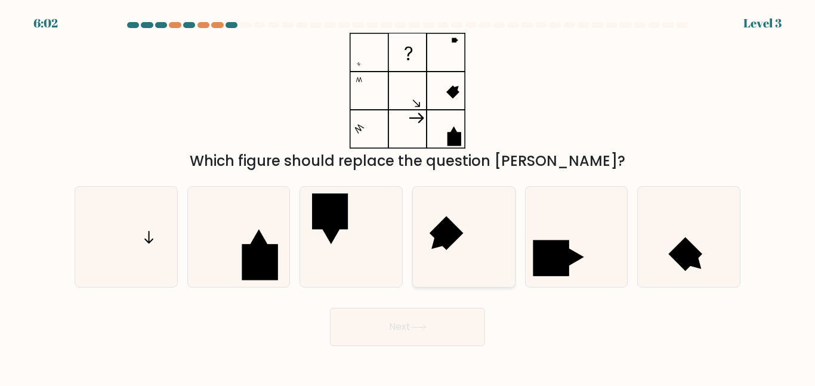
click at [418, 249] on icon at bounding box center [464, 237] width 100 height 100
click at [408, 196] on input "d." at bounding box center [408, 194] width 1 height 3
radio input "true"
click at [424, 329] on icon at bounding box center [419, 327] width 16 height 7
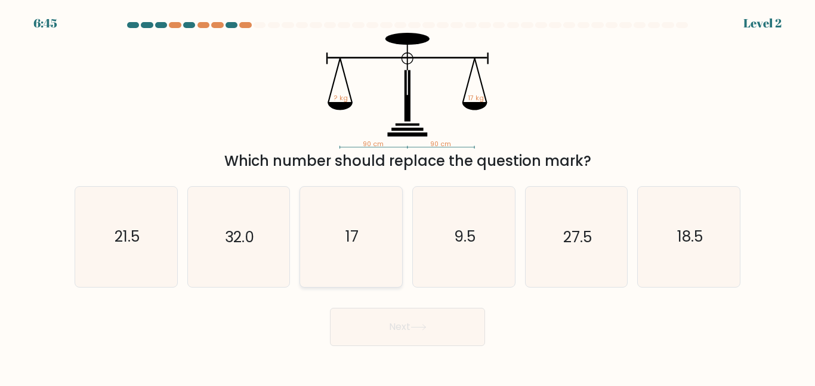
click at [337, 223] on icon "17" at bounding box center [351, 237] width 100 height 100
click at [408, 196] on input "c. 17" at bounding box center [408, 194] width 1 height 3
radio input "true"
click at [400, 323] on button "Next" at bounding box center [407, 327] width 155 height 38
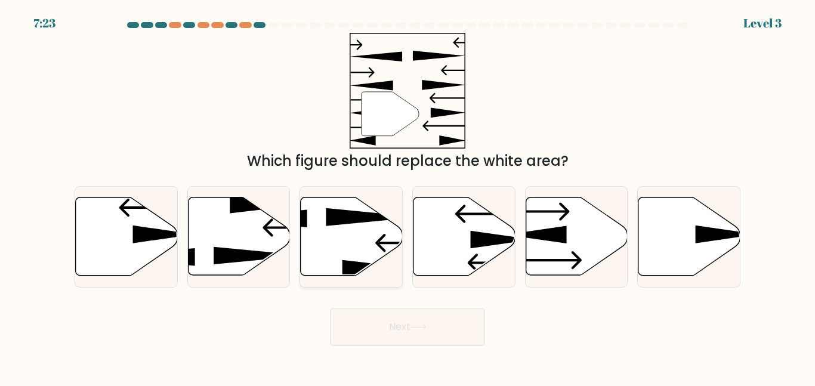
click at [336, 225] on icon at bounding box center [352, 237] width 102 height 78
click at [408, 196] on input "c." at bounding box center [408, 194] width 1 height 3
radio input "true"
click at [391, 316] on button "Next" at bounding box center [407, 327] width 155 height 38
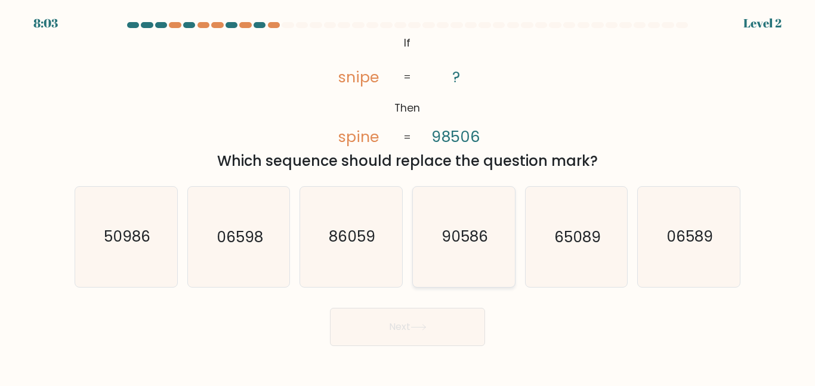
click at [418, 217] on icon "90586" at bounding box center [464, 237] width 100 height 100
click at [408, 196] on input "d. 90586" at bounding box center [408, 194] width 1 height 3
radio input "true"
click at [440, 351] on body "8:02 Level 2 If" at bounding box center [407, 193] width 815 height 386
click at [439, 349] on body "8:02 Level 2 If" at bounding box center [407, 193] width 815 height 386
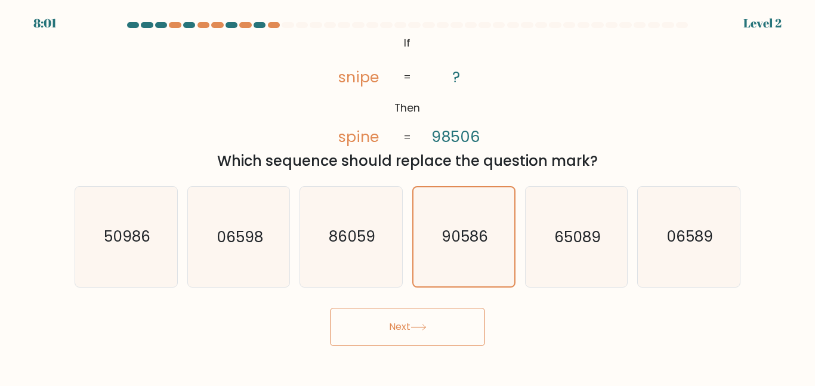
click at [437, 335] on button "Next" at bounding box center [407, 327] width 155 height 38
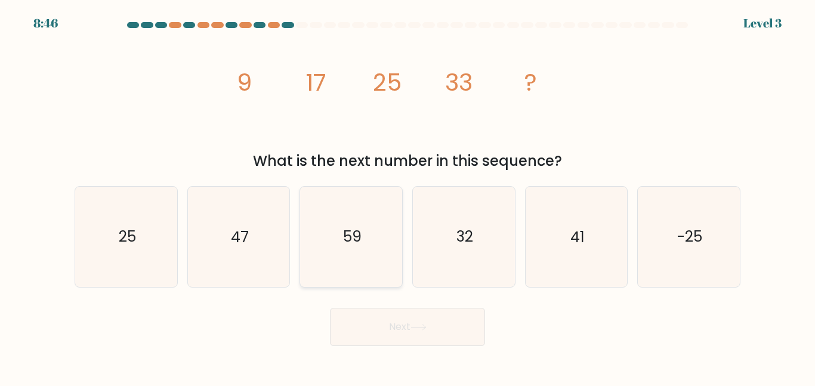
click at [385, 281] on icon "59" at bounding box center [351, 237] width 100 height 100
click at [408, 196] on input "c. 59" at bounding box center [408, 194] width 1 height 3
radio input "true"
click at [402, 320] on button "Next" at bounding box center [407, 327] width 155 height 38
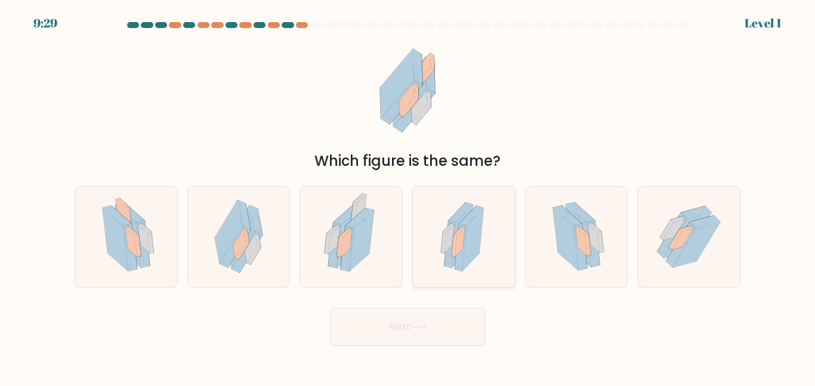
click at [461, 271] on icon at bounding box center [469, 239] width 29 height 66
click at [408, 196] on input "d." at bounding box center [408, 194] width 1 height 3
radio input "true"
click at [325, 234] on icon at bounding box center [351, 237] width 69 height 100
click at [408, 196] on input "c." at bounding box center [408, 194] width 1 height 3
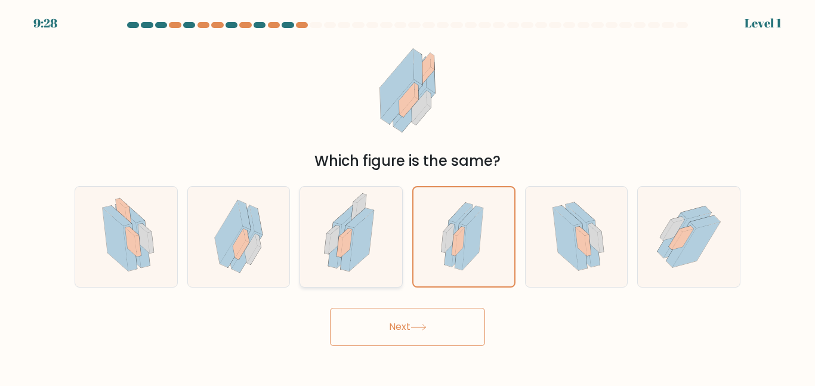
radio input "true"
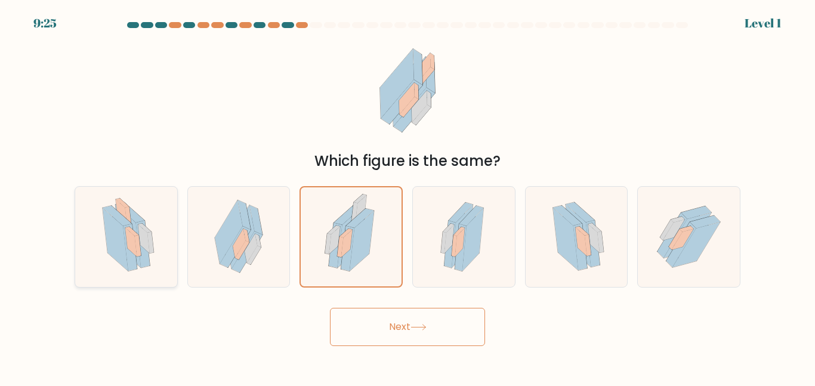
click at [145, 223] on icon at bounding box center [126, 237] width 71 height 100
click at [408, 196] on input "a." at bounding box center [408, 194] width 1 height 3
radio input "true"
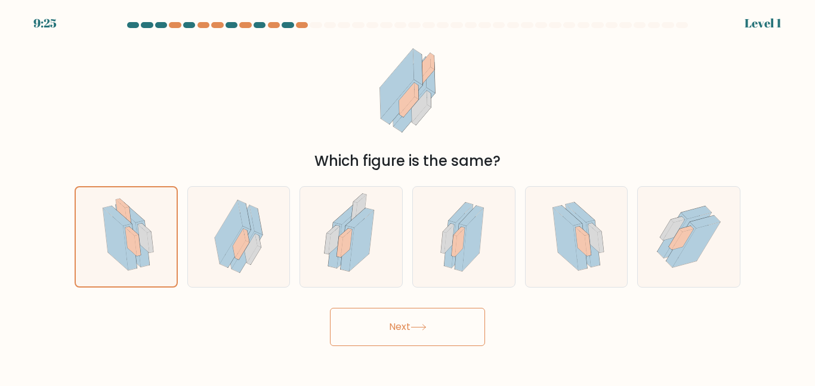
click at [358, 328] on button "Next" at bounding box center [407, 327] width 155 height 38
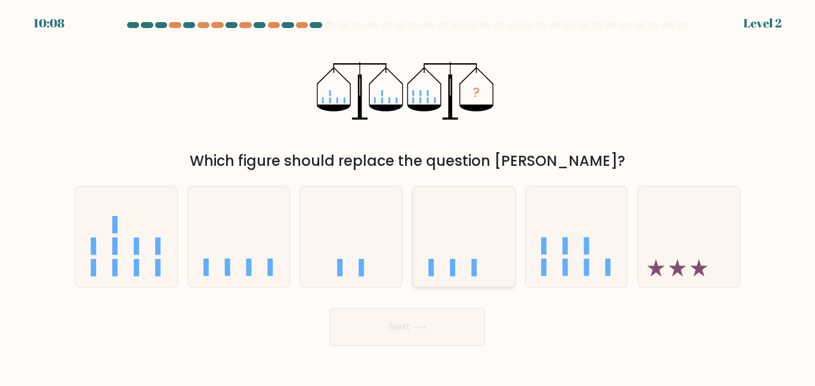
click at [465, 260] on icon at bounding box center [464, 237] width 102 height 84
click at [408, 196] on input "d." at bounding box center [408, 194] width 1 height 3
radio input "true"
click at [445, 318] on button "Next" at bounding box center [407, 327] width 155 height 38
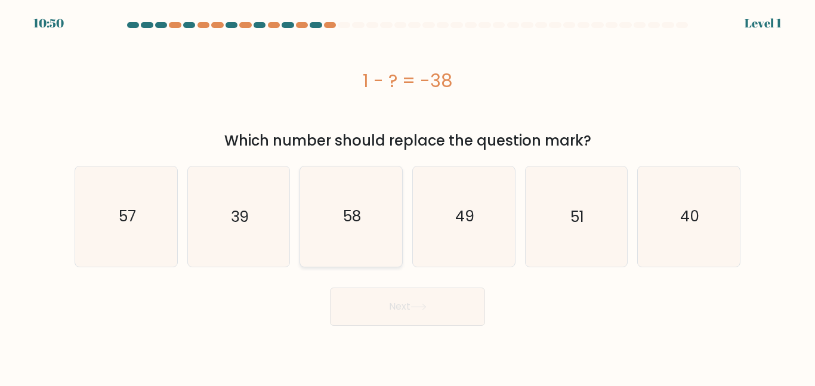
click at [368, 250] on icon "58" at bounding box center [351, 216] width 100 height 100
click at [408, 196] on input "c. 58" at bounding box center [408, 194] width 1 height 3
radio input "true"
click at [392, 296] on button "Next" at bounding box center [407, 307] width 155 height 38
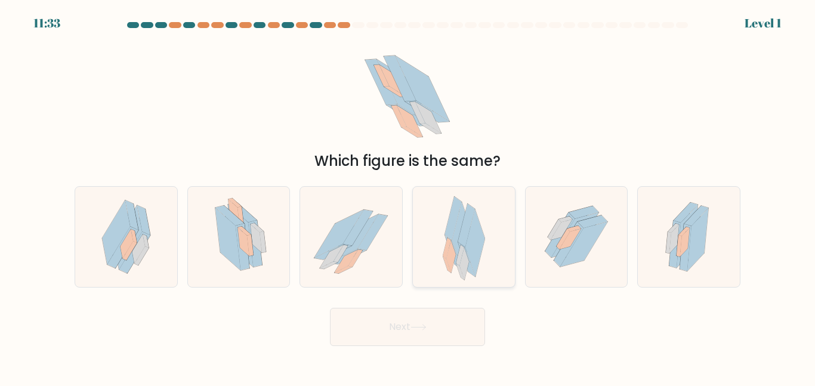
click at [490, 239] on div at bounding box center [463, 236] width 103 height 101
click at [408, 196] on input "d." at bounding box center [408, 194] width 1 height 3
radio input "true"
click at [240, 255] on icon at bounding box center [243, 247] width 14 height 47
click at [408, 196] on input "b." at bounding box center [408, 194] width 1 height 3
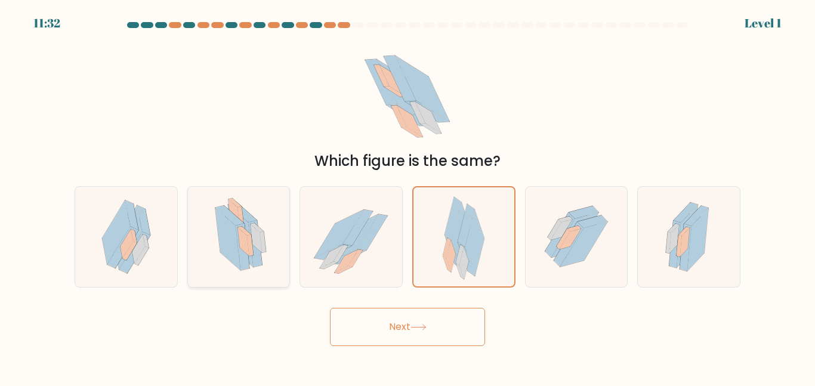
radio input "true"
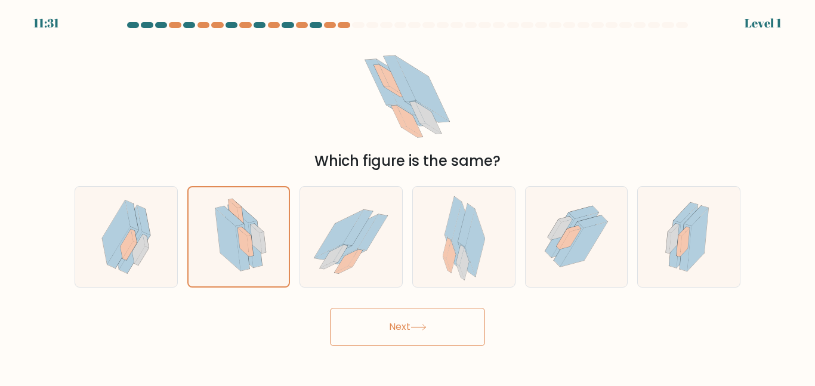
click at [375, 328] on button "Next" at bounding box center [407, 327] width 155 height 38
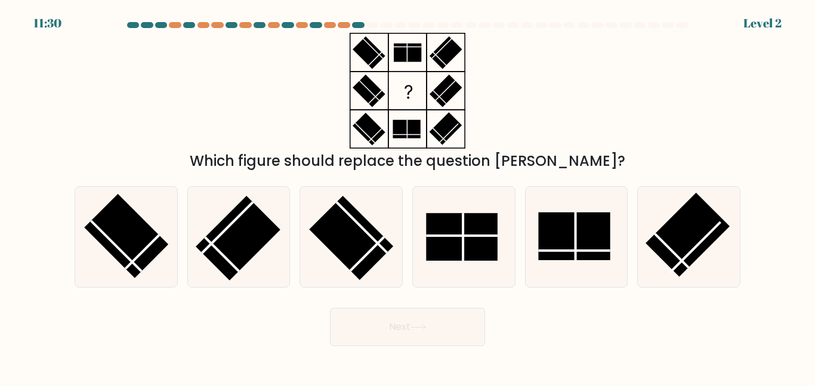
click at [330, 308] on button "Next" at bounding box center [407, 327] width 155 height 38
click at [345, 254] on rect at bounding box center [351, 238] width 84 height 84
click at [408, 196] on input "c." at bounding box center [408, 194] width 1 height 3
radio input "true"
click at [381, 330] on button "Next" at bounding box center [407, 327] width 155 height 38
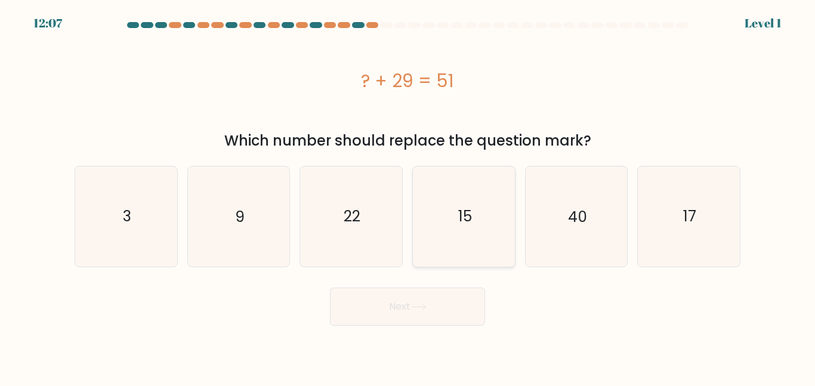
click at [419, 251] on icon "15" at bounding box center [464, 216] width 100 height 100
click at [408, 196] on input "d. 15" at bounding box center [408, 194] width 1 height 3
radio input "true"
click at [418, 296] on button "Next" at bounding box center [407, 307] width 155 height 38
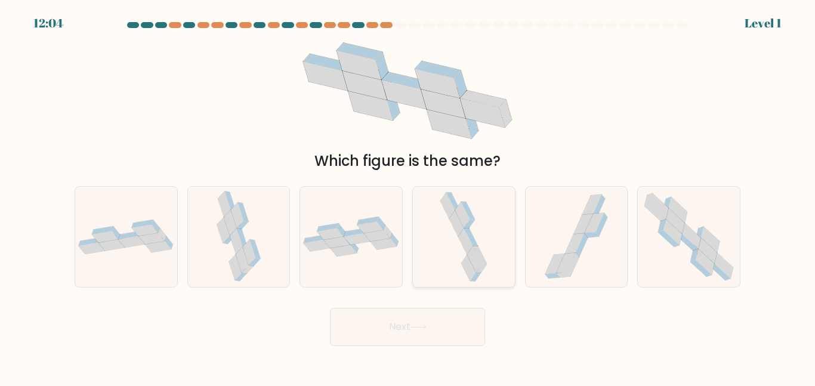
click at [466, 248] on icon at bounding box center [465, 242] width 14 height 26
click at [408, 196] on input "d." at bounding box center [408, 194] width 1 height 3
radio input "true"
click at [413, 320] on button "Next" at bounding box center [407, 327] width 155 height 38
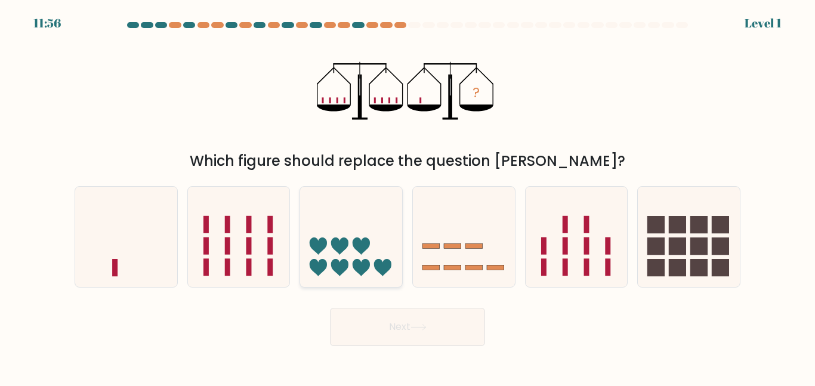
click at [370, 213] on icon at bounding box center [351, 237] width 102 height 84
click at [408, 196] on input "c." at bounding box center [408, 194] width 1 height 3
radio input "true"
click at [393, 316] on button "Next" at bounding box center [407, 327] width 155 height 38
